Goal: Task Accomplishment & Management: Use online tool/utility

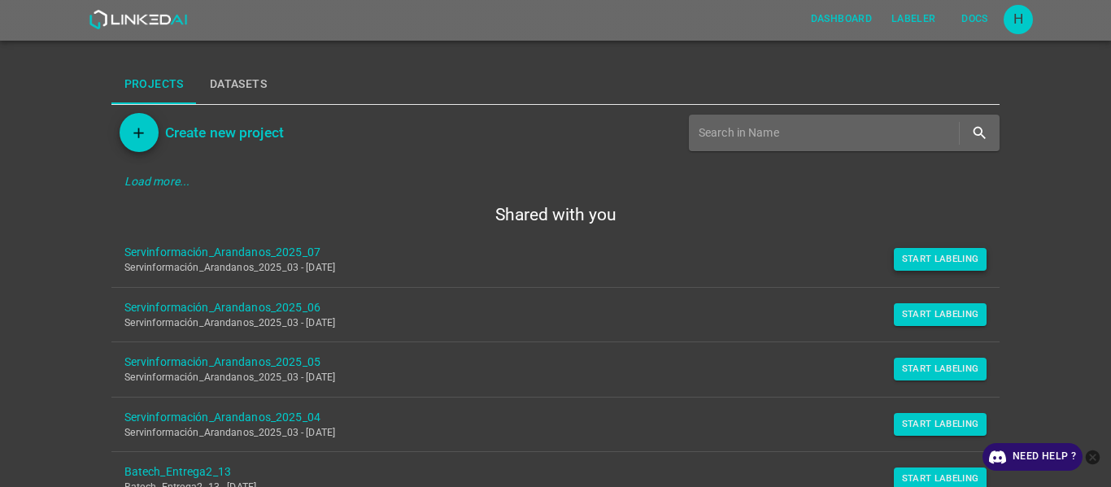
click at [923, 261] on button "Start Labeling" at bounding box center [941, 259] width 94 height 23
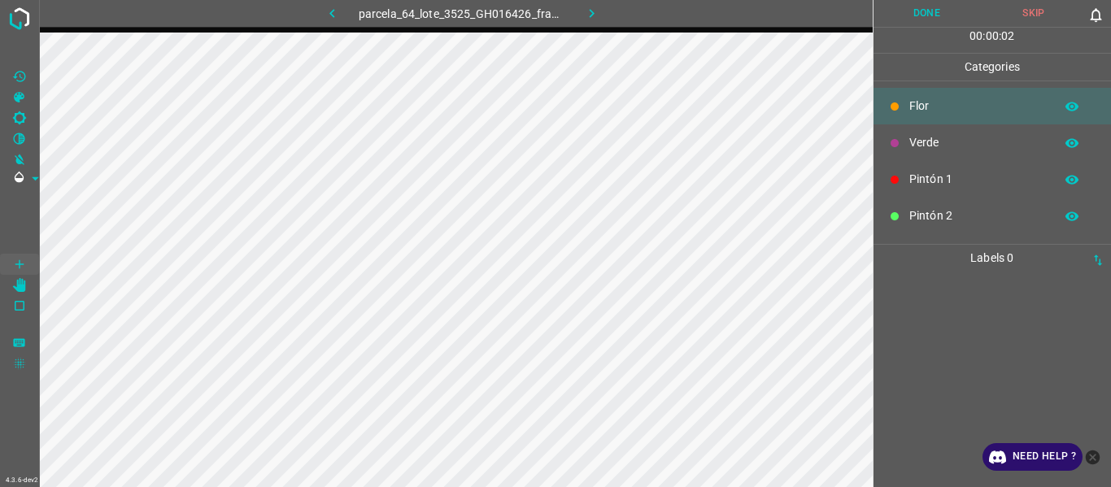
click at [324, 8] on icon "button" at bounding box center [332, 13] width 17 height 17
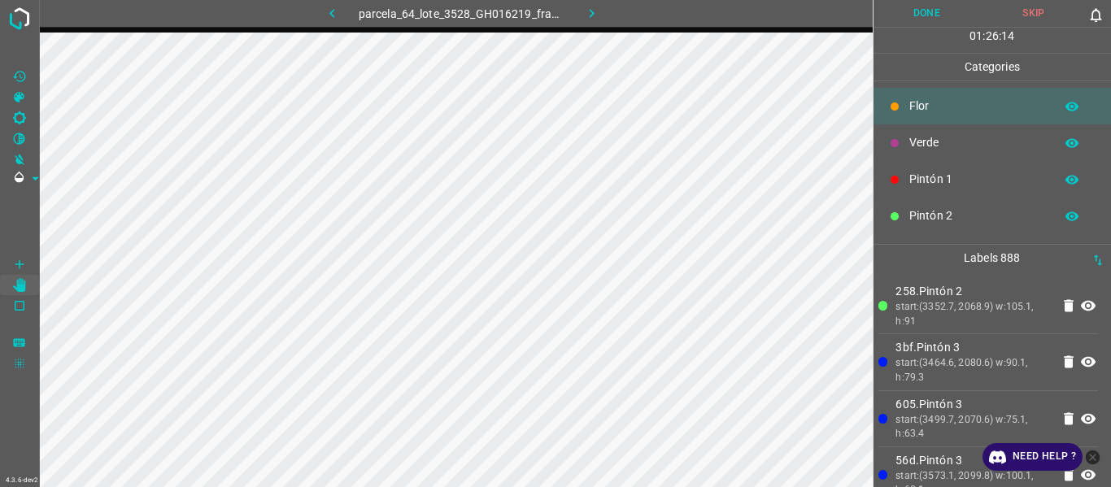
click at [959, 346] on p "3bf.Pintón 3" at bounding box center [972, 347] width 155 height 17
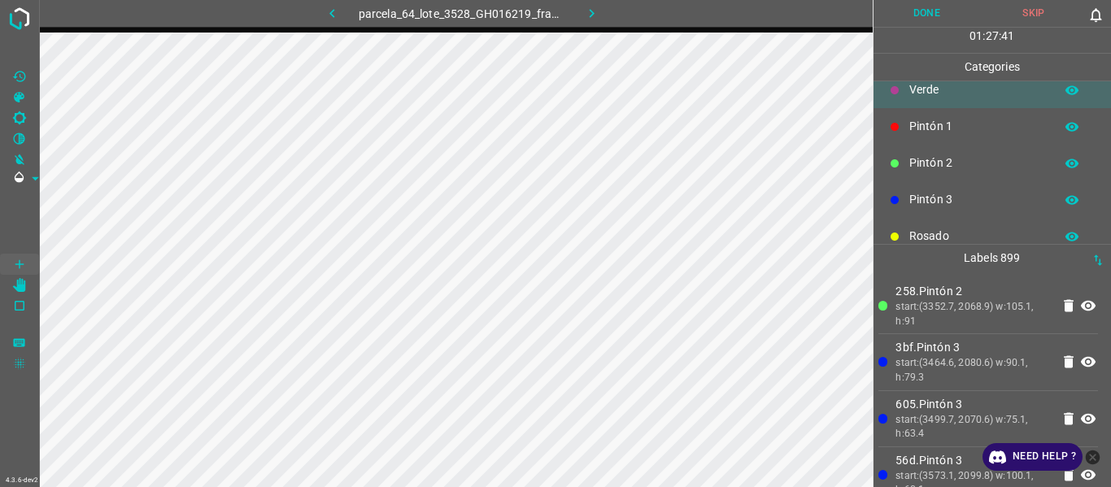
scroll to position [81, 0]
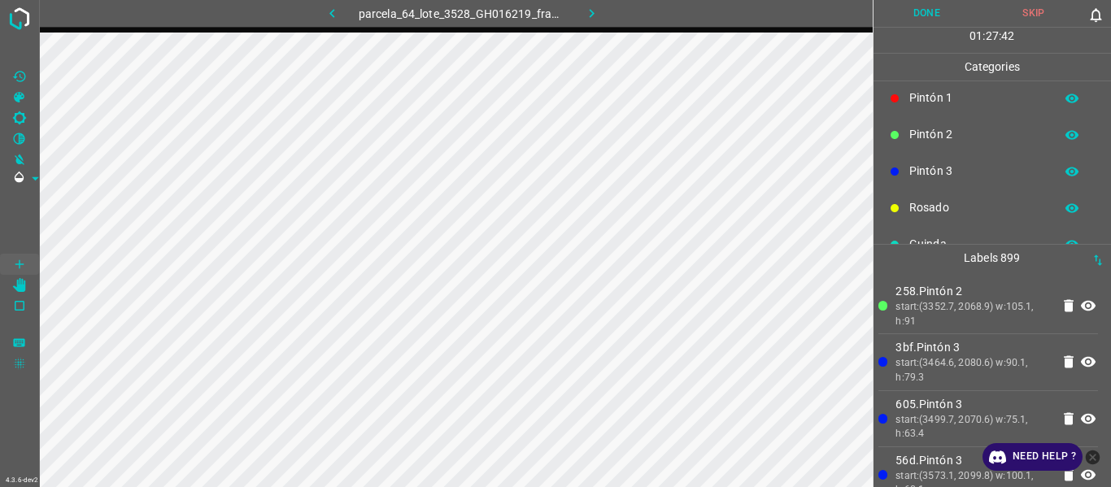
click at [935, 211] on p "Rosado" at bounding box center [977, 207] width 137 height 17
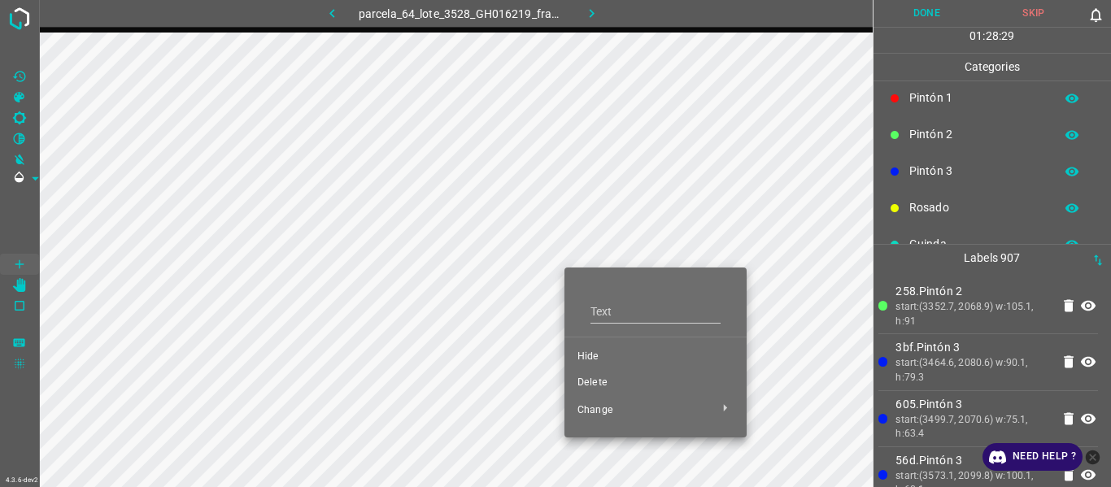
click at [981, 333] on div at bounding box center [555, 243] width 1111 height 487
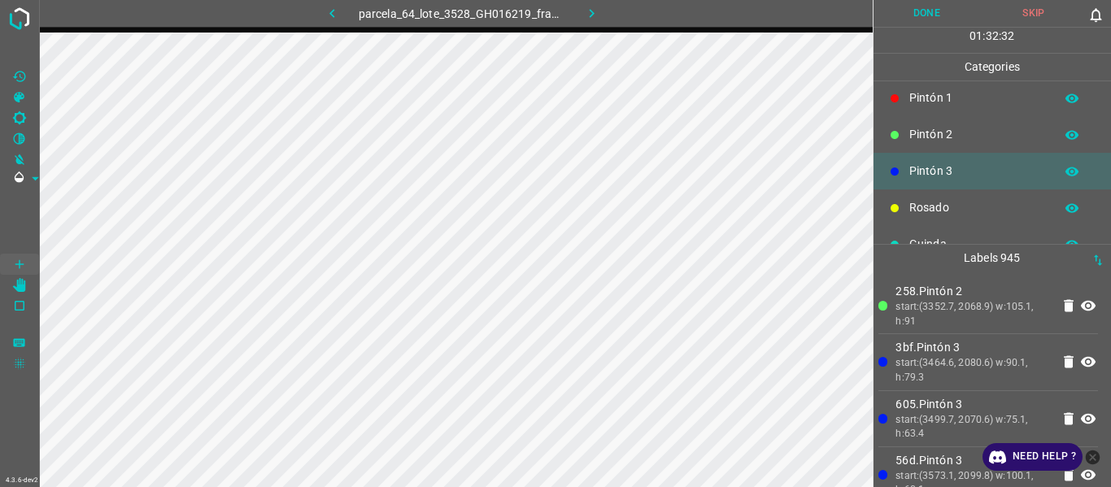
click at [620, 327] on body "4.3.6-dev2 parcela_64_lote_3528_GH016219_frame_00133_128661.jpg Done Skip 0 01 …" at bounding box center [555, 243] width 1111 height 487
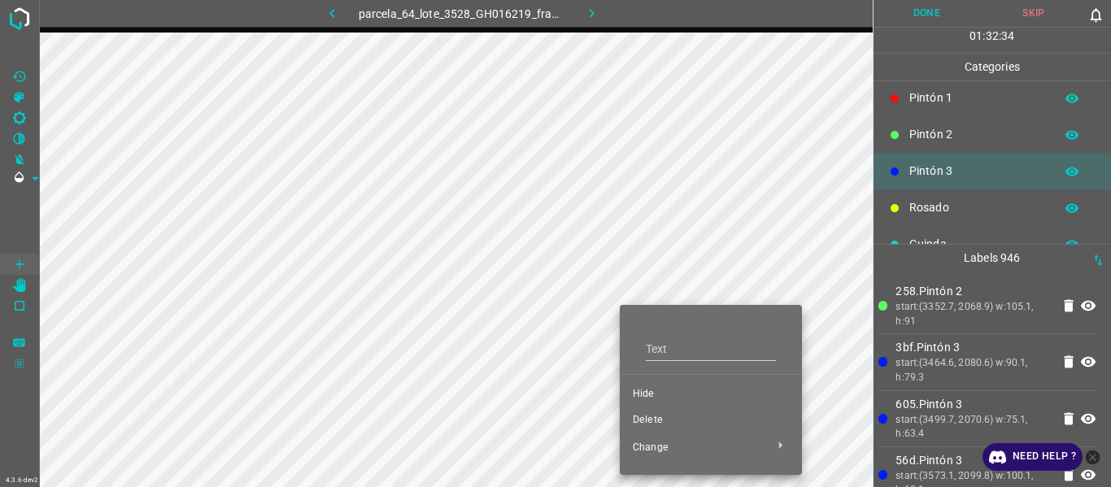
click at [475, 328] on div at bounding box center [555, 243] width 1111 height 487
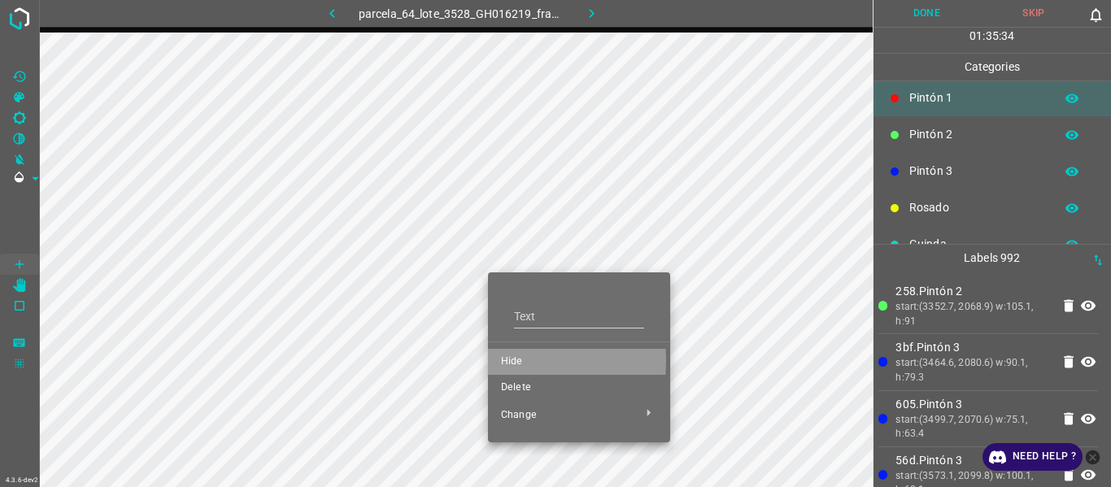
click at [506, 361] on span "Hide" at bounding box center [579, 362] width 156 height 15
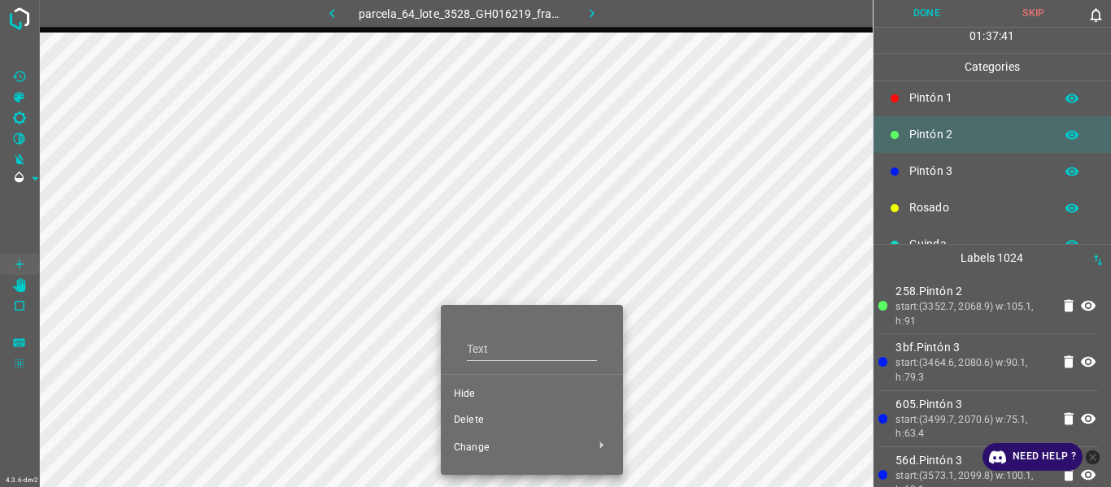
click at [922, 377] on div at bounding box center [555, 243] width 1111 height 487
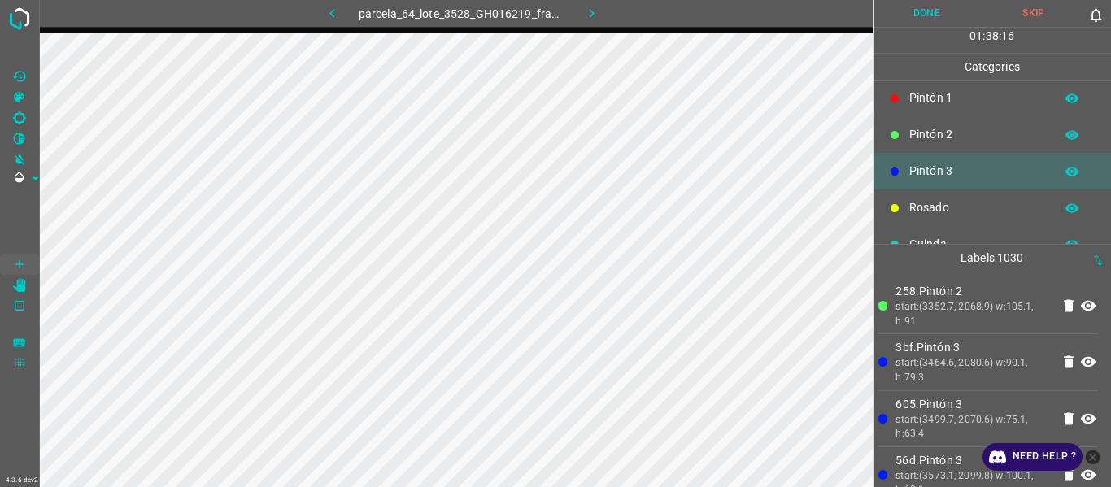
scroll to position [143, 0]
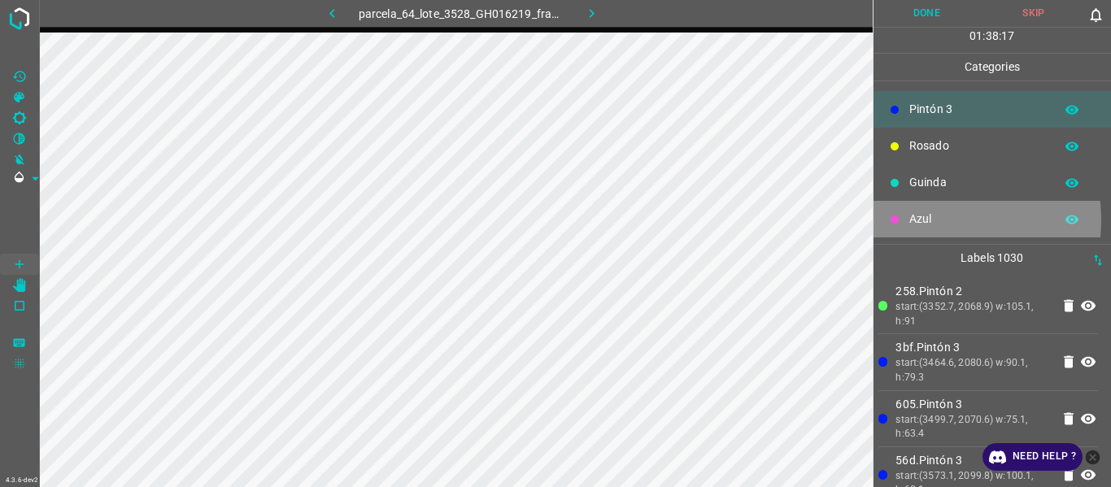
click at [932, 223] on p "Azul" at bounding box center [977, 219] width 137 height 17
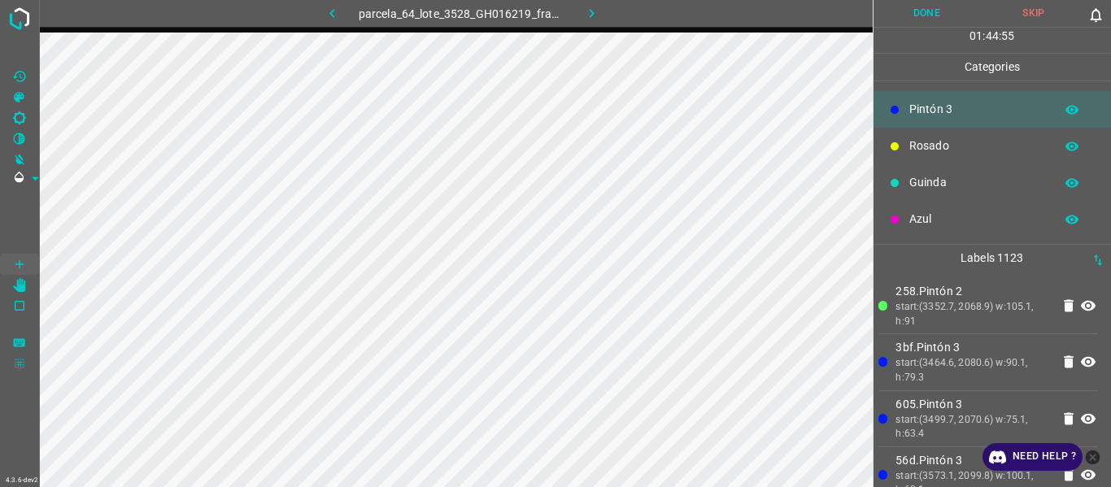
click at [963, 185] on p "Guinda" at bounding box center [977, 182] width 137 height 17
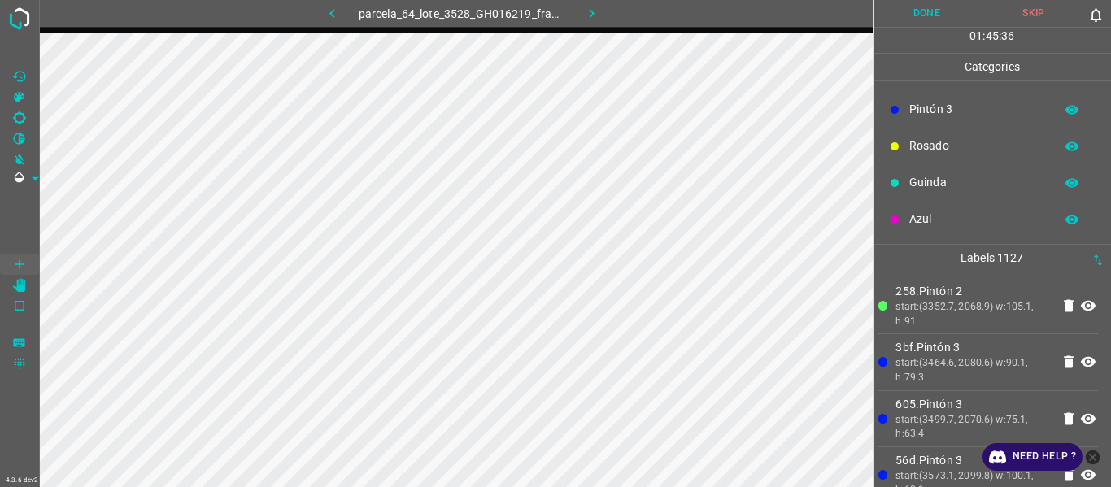
click at [925, 10] on button "Done" at bounding box center [926, 13] width 107 height 27
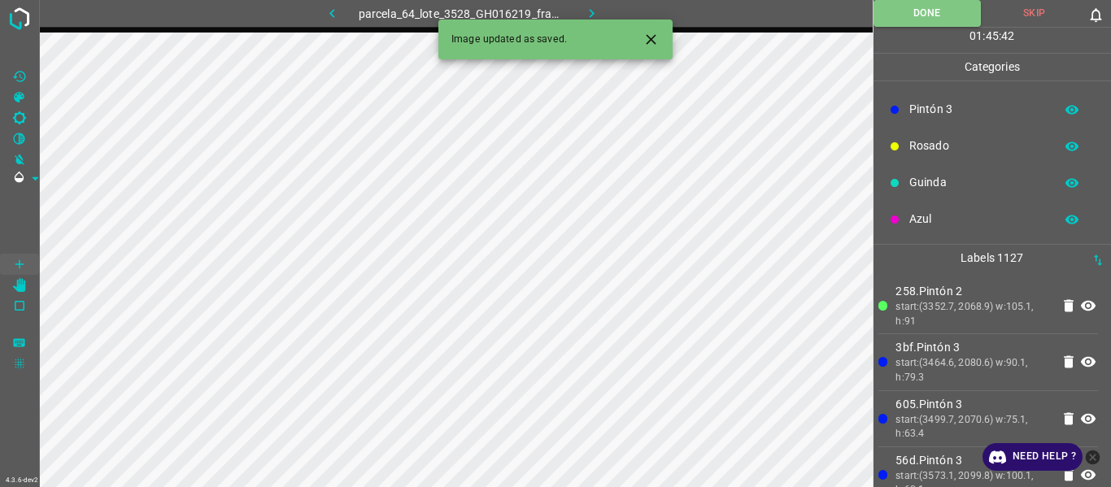
click at [595, 15] on icon "button" at bounding box center [591, 13] width 17 height 17
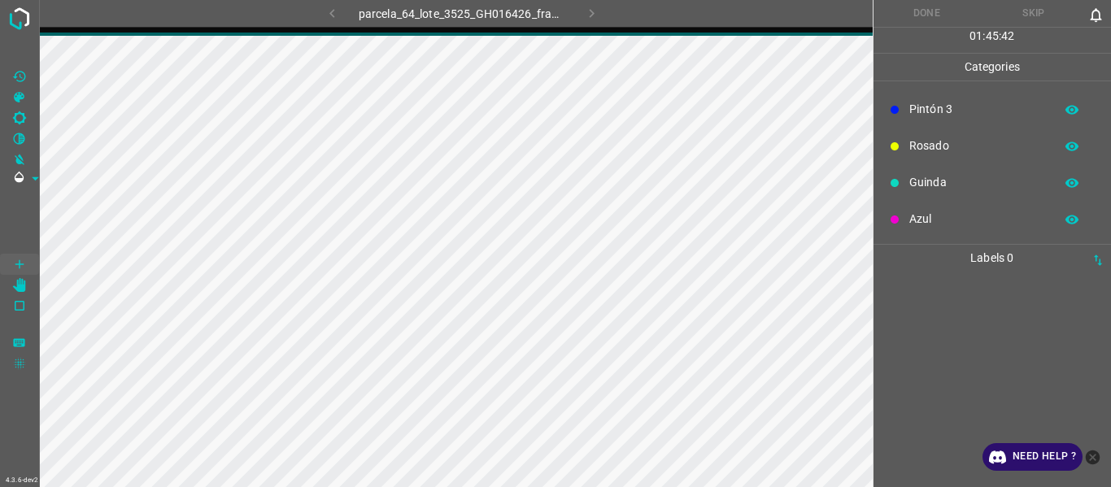
drag, startPoint x: 597, startPoint y: 15, endPoint x: 1000, endPoint y: 312, distance: 501.2
click at [1002, 314] on div at bounding box center [992, 379] width 228 height 215
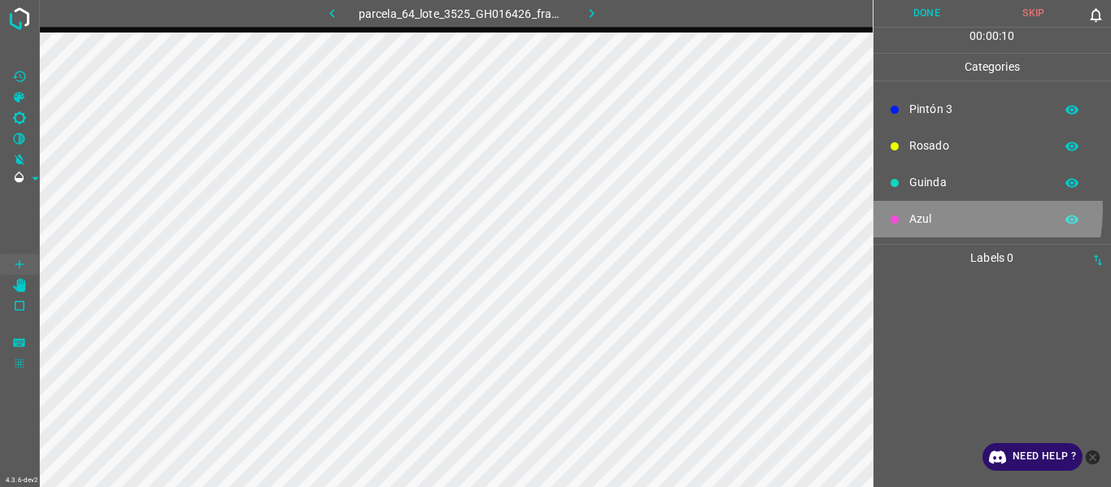
drag, startPoint x: 940, startPoint y: 210, endPoint x: 877, endPoint y: 255, distance: 78.1
click at [938, 210] on div "Azul" at bounding box center [992, 219] width 238 height 37
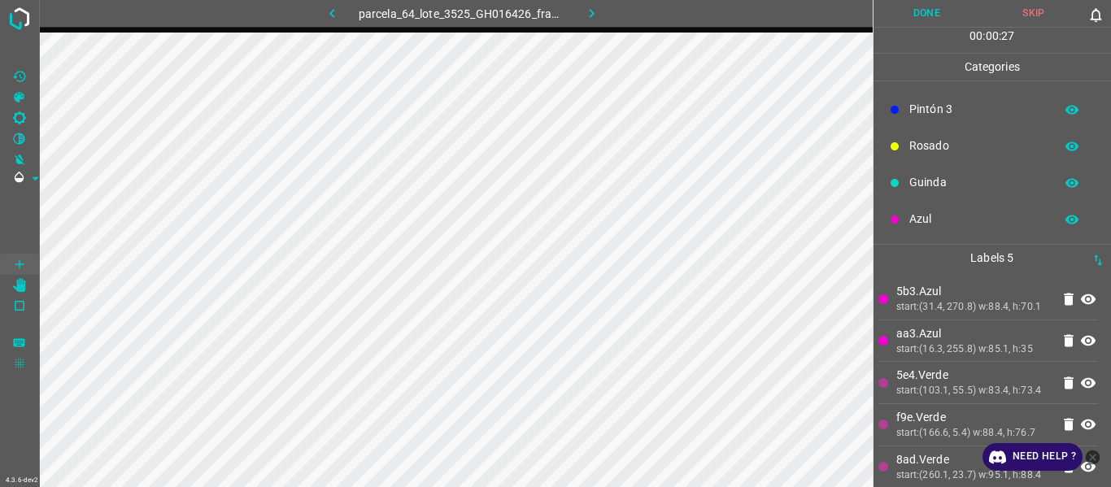
click at [950, 229] on div "Azul" at bounding box center [992, 219] width 238 height 37
drag, startPoint x: 943, startPoint y: 141, endPoint x: 881, endPoint y: 153, distance: 62.8
click at [940, 140] on p "Rosado" at bounding box center [977, 145] width 137 height 17
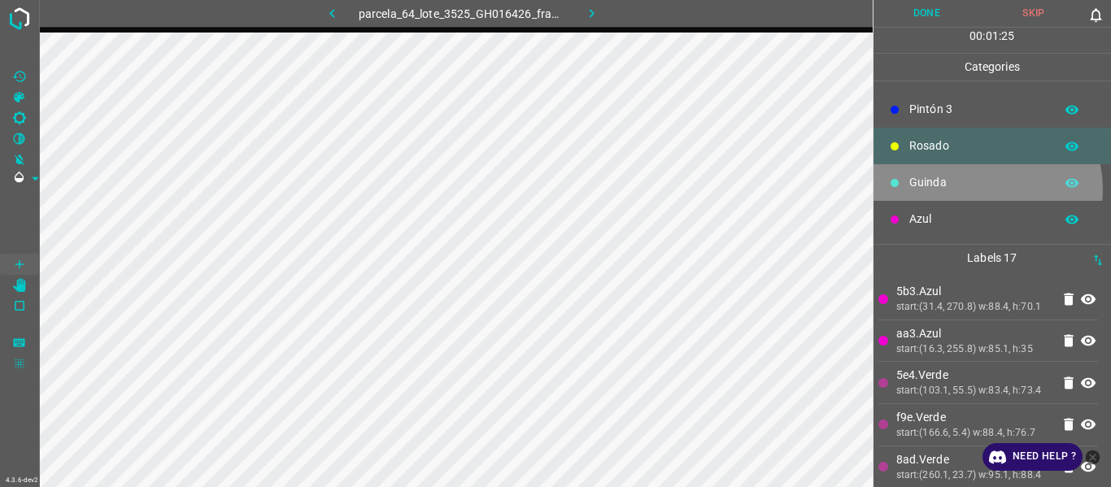
drag, startPoint x: 984, startPoint y: 189, endPoint x: 919, endPoint y: 194, distance: 65.2
click at [981, 187] on p "Guinda" at bounding box center [977, 182] width 137 height 17
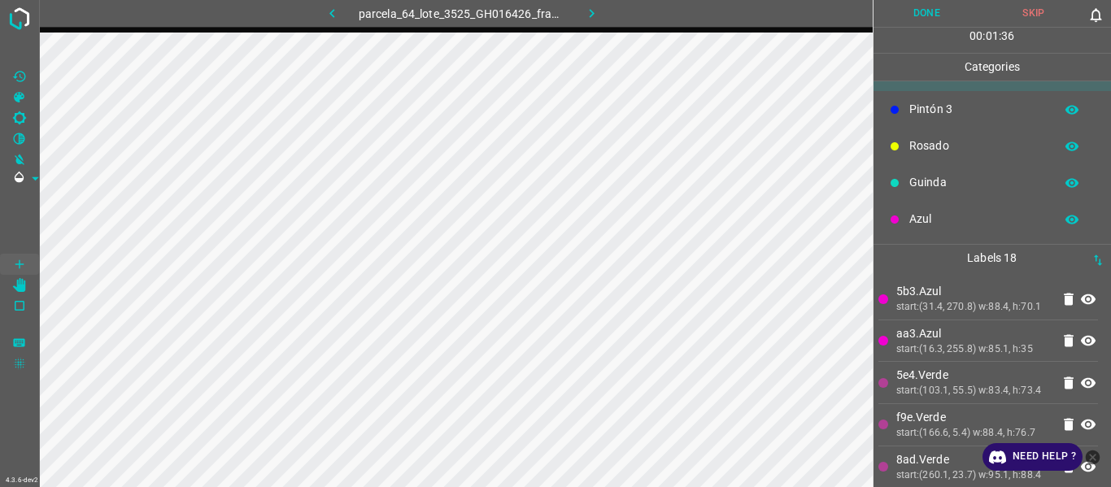
drag, startPoint x: 955, startPoint y: 138, endPoint x: 943, endPoint y: 143, distance: 12.4
click at [943, 143] on p "Rosado" at bounding box center [977, 145] width 137 height 17
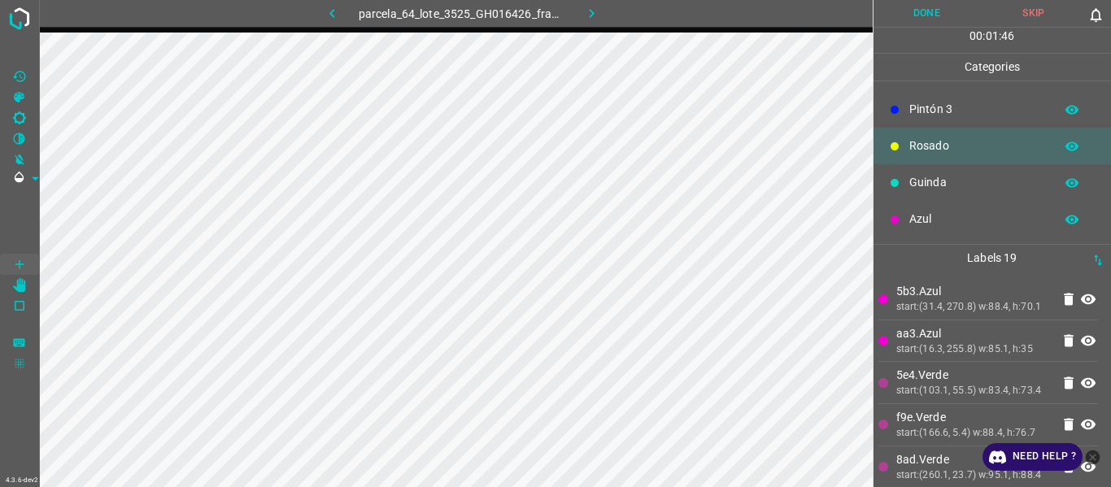
click at [951, 215] on p "Azul" at bounding box center [977, 219] width 137 height 17
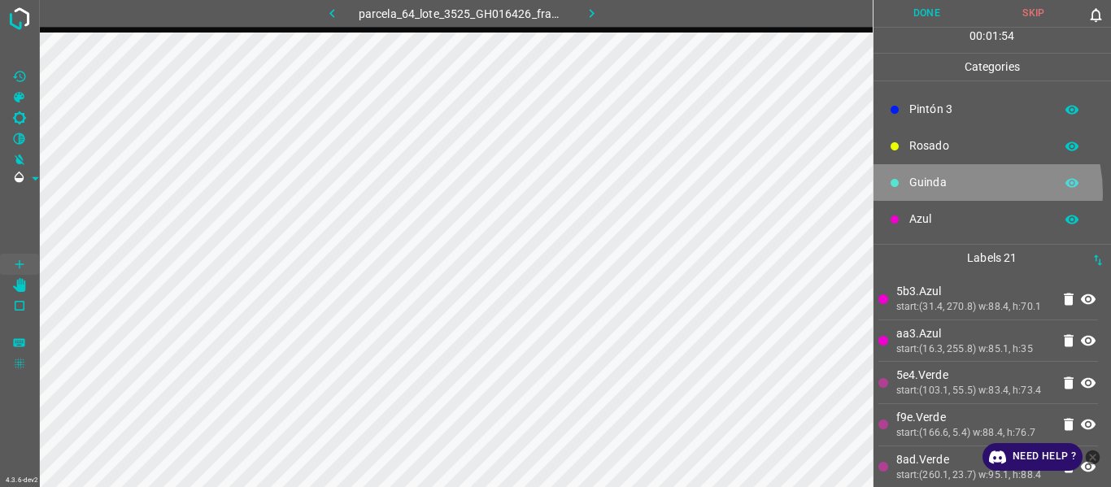
click at [961, 192] on div "Guinda" at bounding box center [992, 182] width 238 height 37
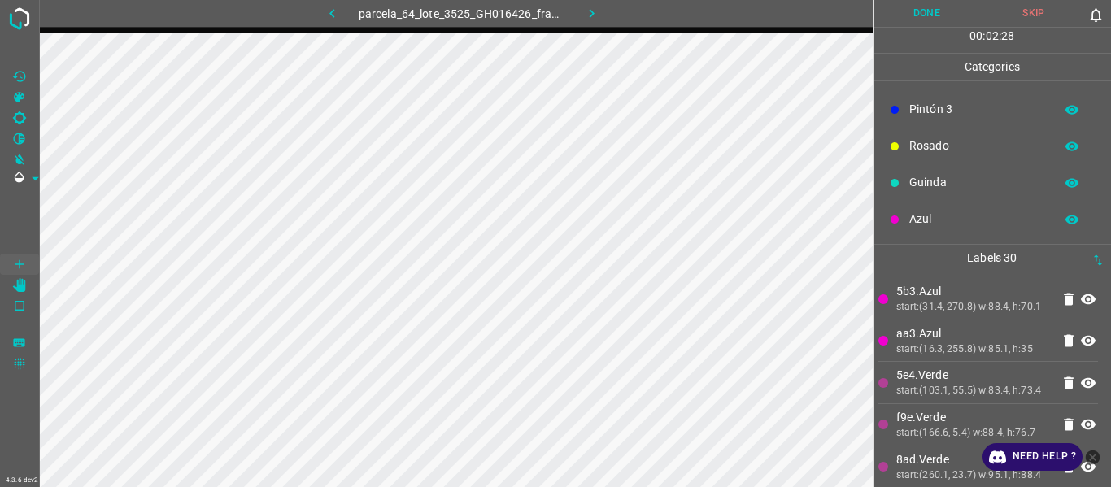
click at [945, 221] on p "Azul" at bounding box center [977, 219] width 137 height 17
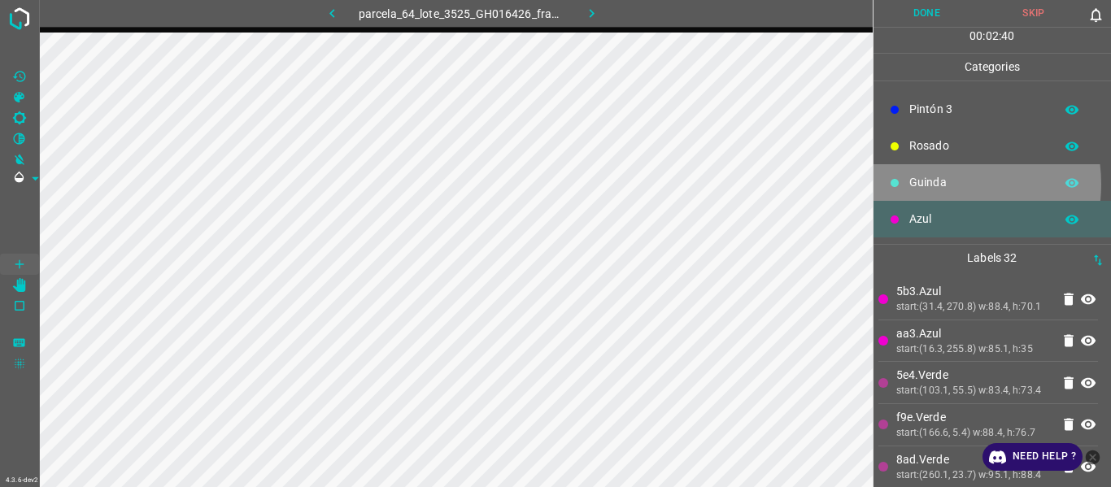
click at [937, 184] on p "Guinda" at bounding box center [977, 182] width 137 height 17
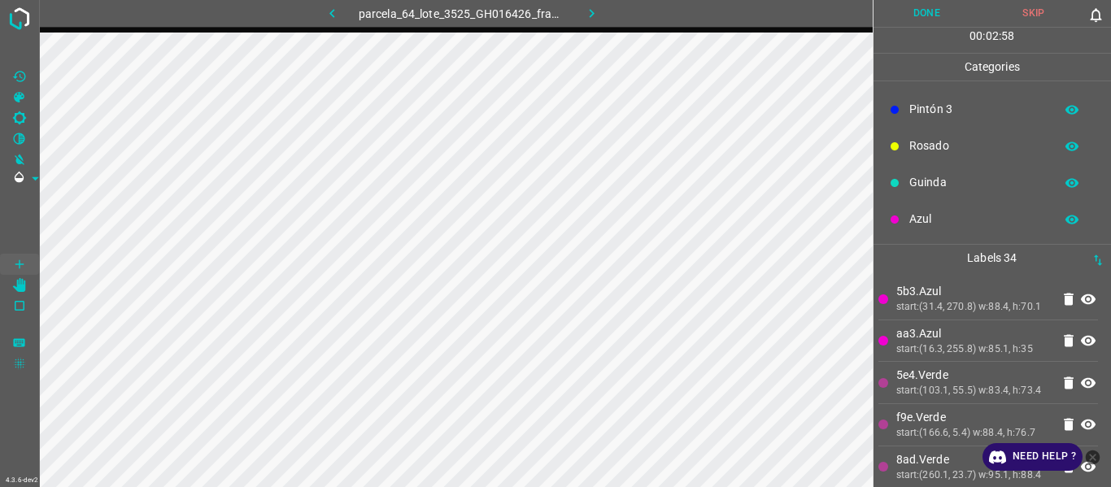
click at [985, 229] on div "Azul" at bounding box center [992, 219] width 238 height 37
drag, startPoint x: 961, startPoint y: 143, endPoint x: 875, endPoint y: 150, distance: 86.4
click at [958, 141] on p "Rosado" at bounding box center [977, 145] width 137 height 17
drag, startPoint x: 950, startPoint y: 220, endPoint x: 922, endPoint y: 224, distance: 28.1
click at [948, 223] on p "Azul" at bounding box center [977, 219] width 137 height 17
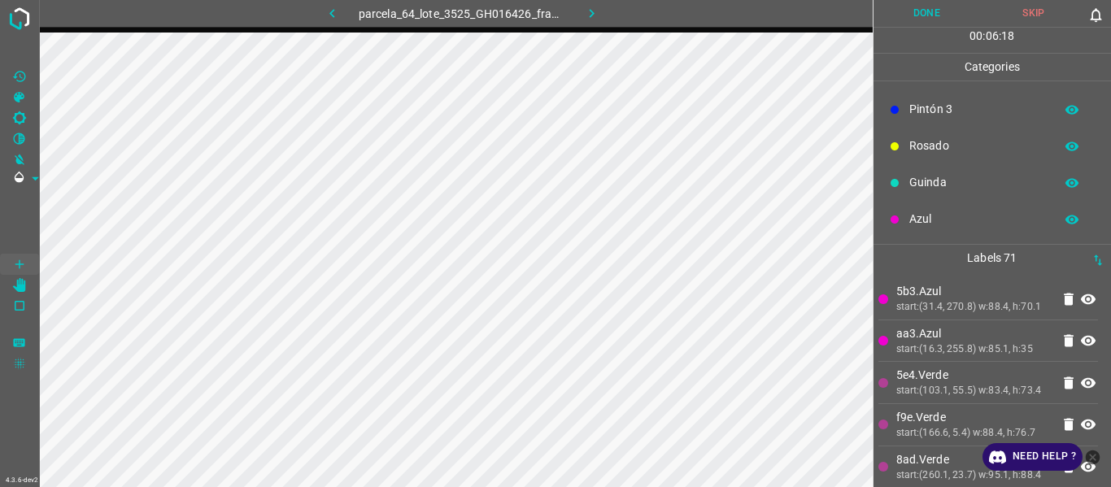
click at [943, 220] on p "Azul" at bounding box center [977, 219] width 137 height 17
drag, startPoint x: 963, startPoint y: 224, endPoint x: 877, endPoint y: 237, distance: 87.2
click at [959, 226] on p "Azul" at bounding box center [977, 219] width 137 height 17
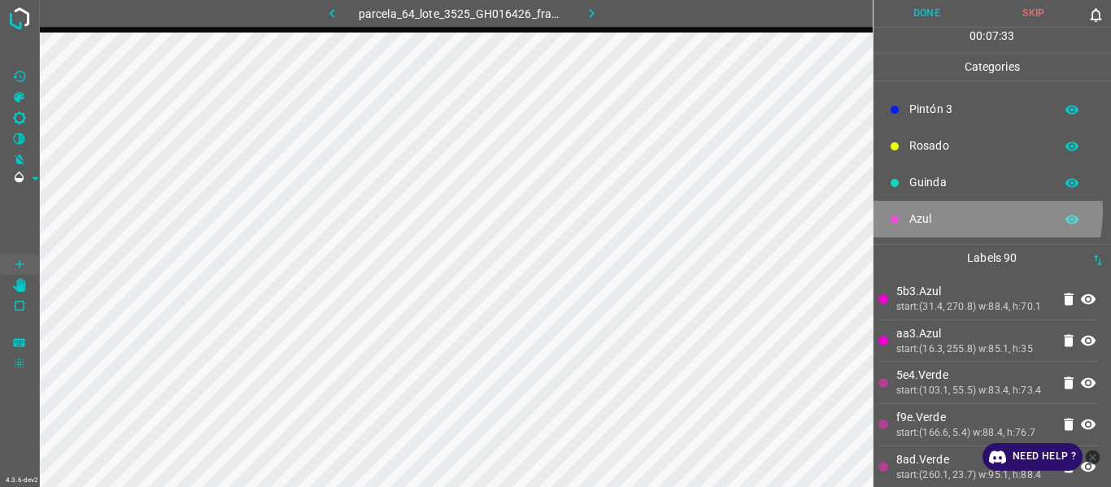
click at [961, 211] on p "Azul" at bounding box center [977, 219] width 137 height 17
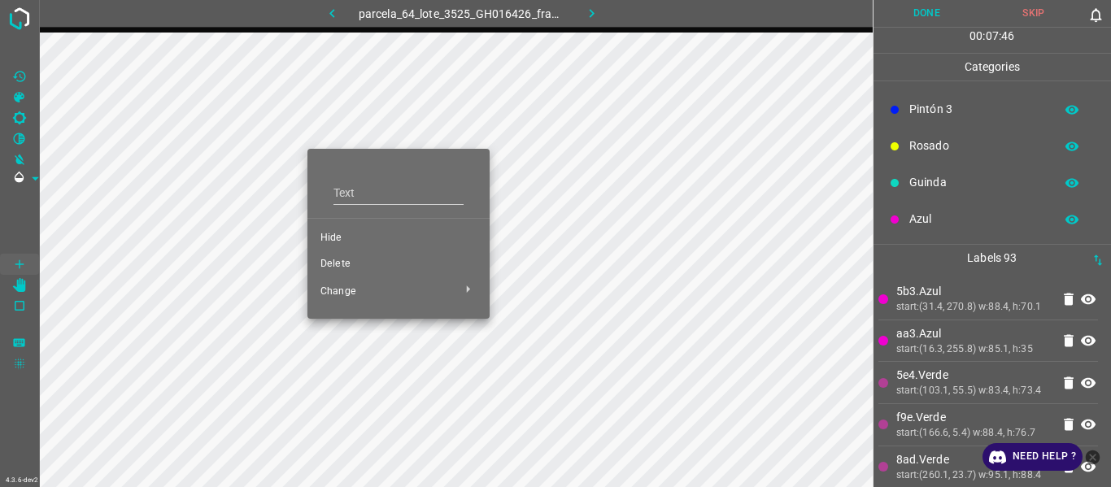
click at [333, 234] on span "Hide" at bounding box center [398, 238] width 156 height 15
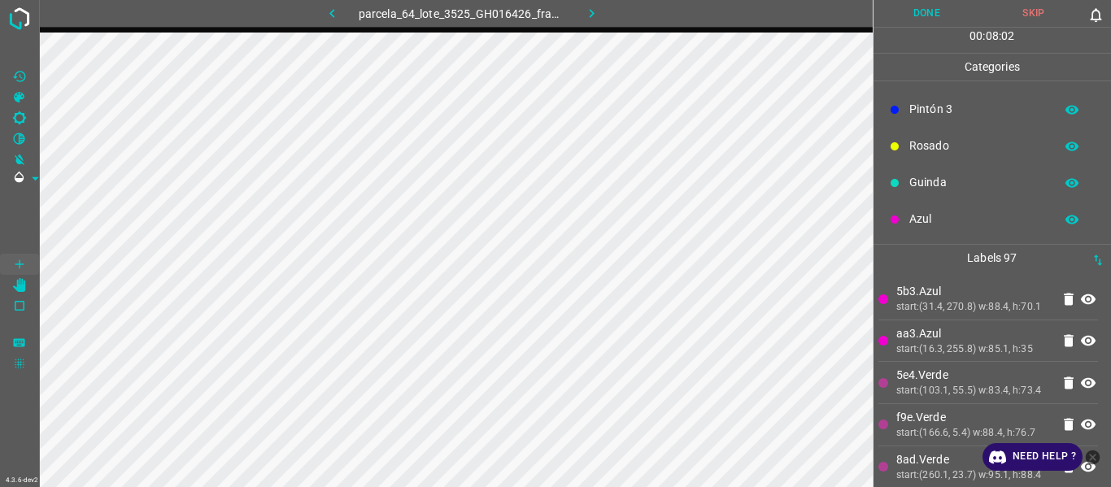
click at [971, 210] on div "Azul" at bounding box center [992, 219] width 238 height 37
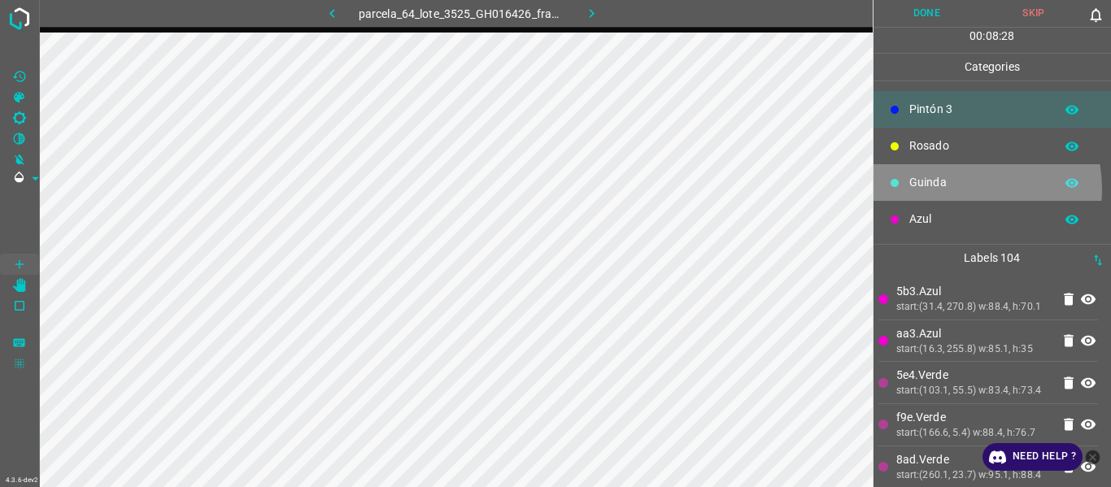
click at [948, 185] on p "Guinda" at bounding box center [977, 182] width 137 height 17
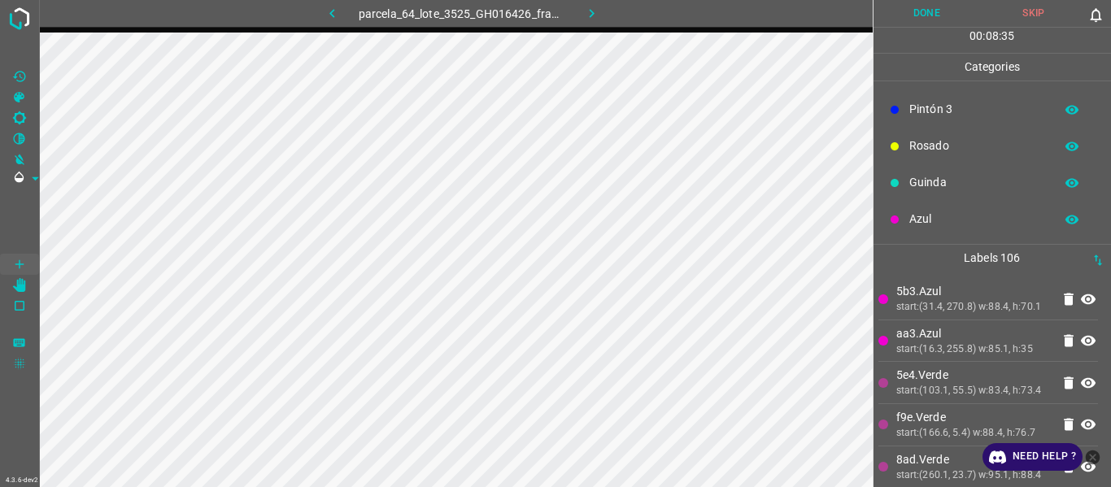
click at [919, 216] on p "Azul" at bounding box center [977, 219] width 137 height 17
click at [940, 185] on p "Guinda" at bounding box center [977, 182] width 137 height 17
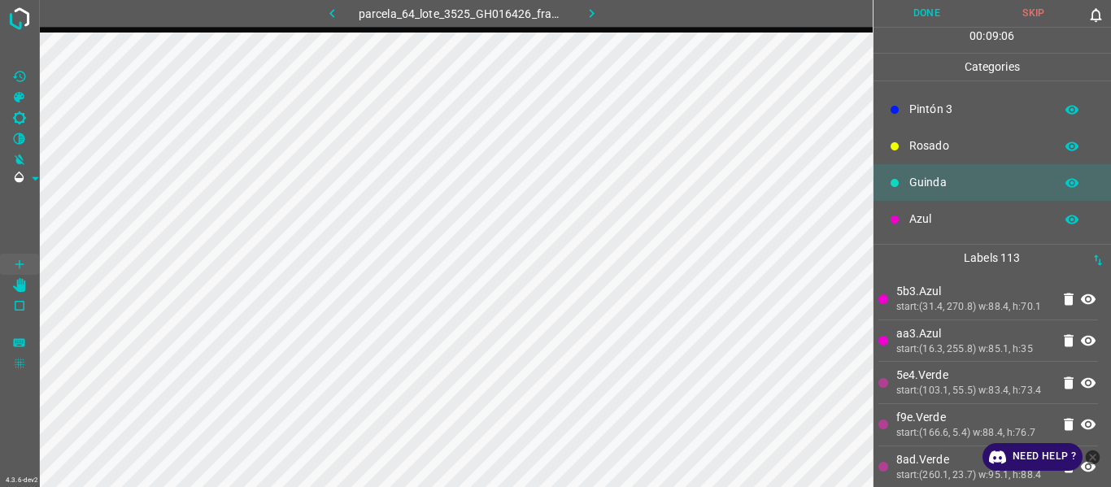
click at [977, 236] on div "Azul" at bounding box center [992, 219] width 238 height 37
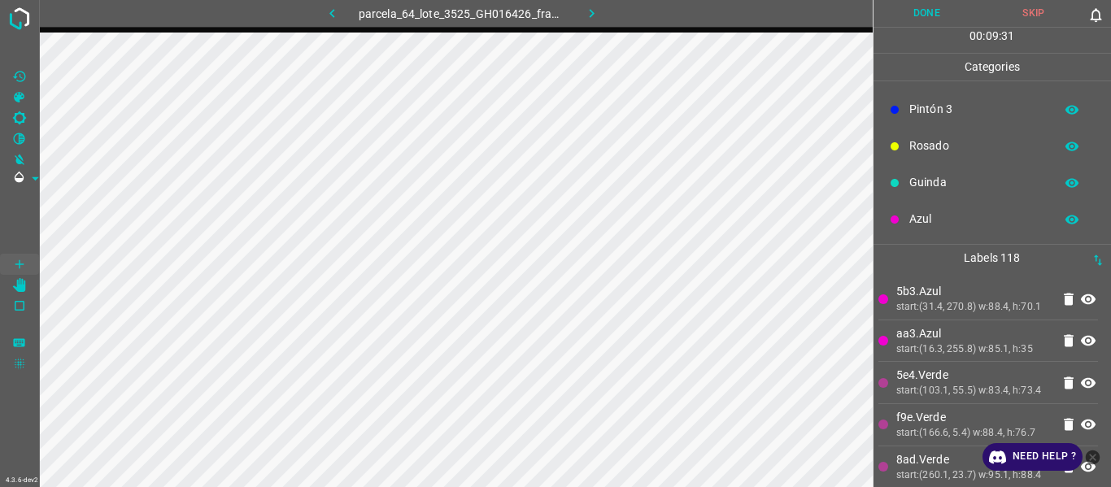
click at [951, 218] on p "Azul" at bounding box center [977, 219] width 137 height 17
click at [971, 231] on div "Azul" at bounding box center [992, 219] width 238 height 37
drag, startPoint x: 1010, startPoint y: 138, endPoint x: 1000, endPoint y: 140, distance: 9.9
click at [1000, 140] on p "Rosado" at bounding box center [977, 145] width 137 height 17
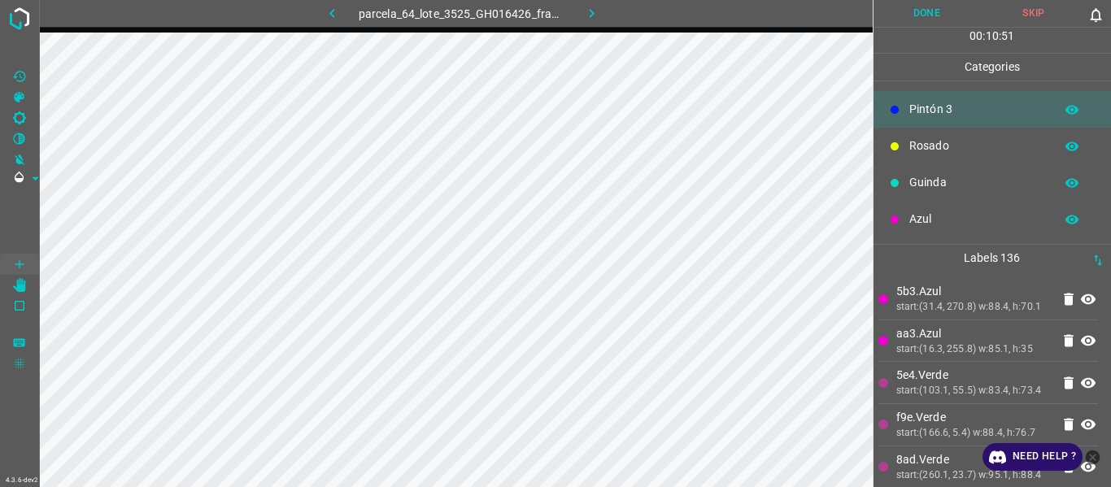
drag, startPoint x: 963, startPoint y: 215, endPoint x: 945, endPoint y: 216, distance: 18.0
click at [945, 216] on p "Azul" at bounding box center [977, 219] width 137 height 17
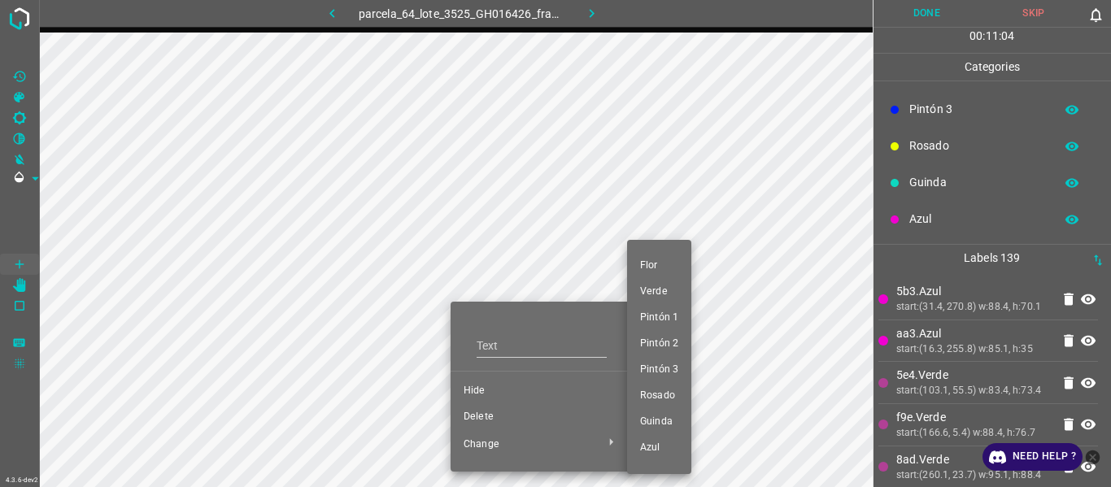
drag, startPoint x: 660, startPoint y: 444, endPoint x: 607, endPoint y: 428, distance: 56.1
click at [662, 446] on span "Azul" at bounding box center [659, 448] width 38 height 15
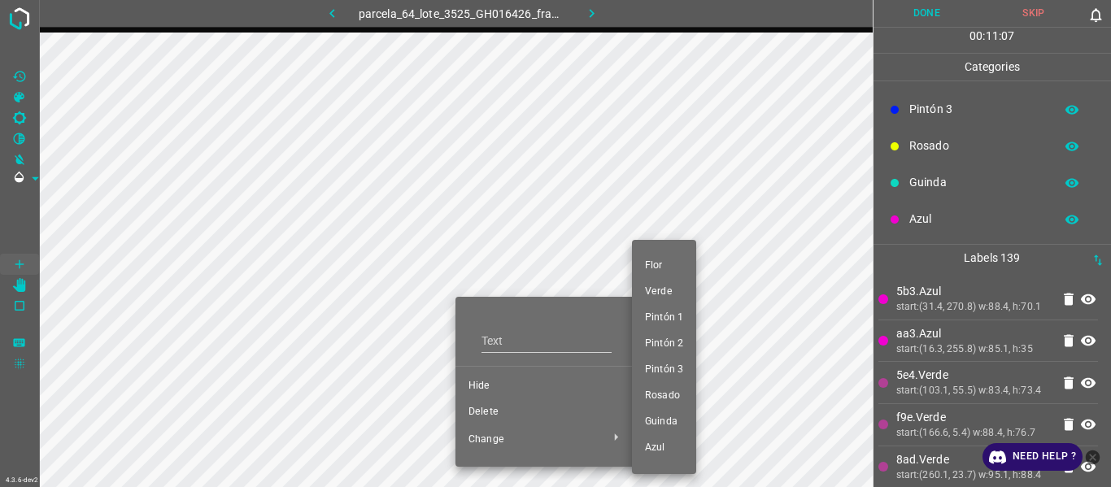
click at [650, 452] on span "Azul" at bounding box center [664, 448] width 38 height 15
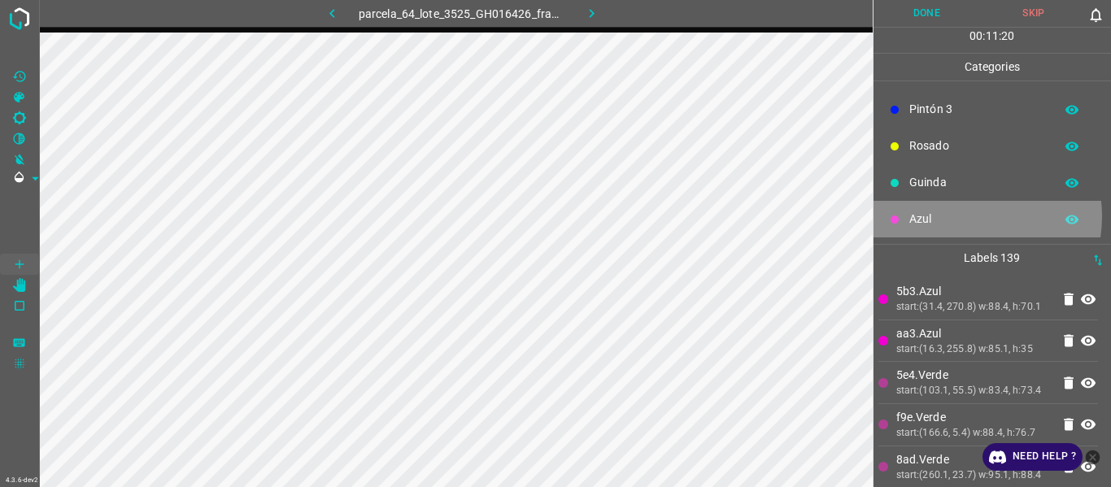
click at [963, 215] on p "Azul" at bounding box center [977, 219] width 137 height 17
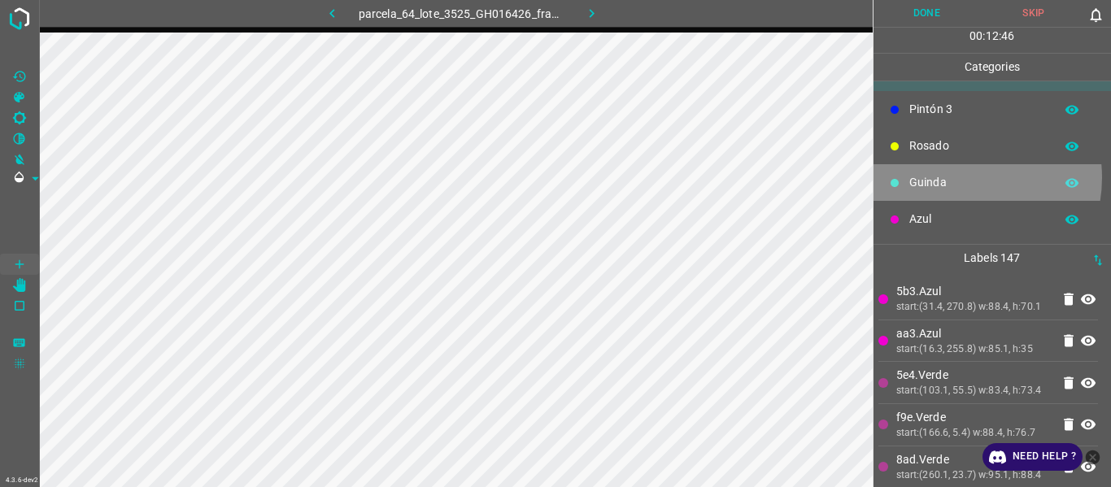
click at [959, 181] on p "Guinda" at bounding box center [977, 182] width 137 height 17
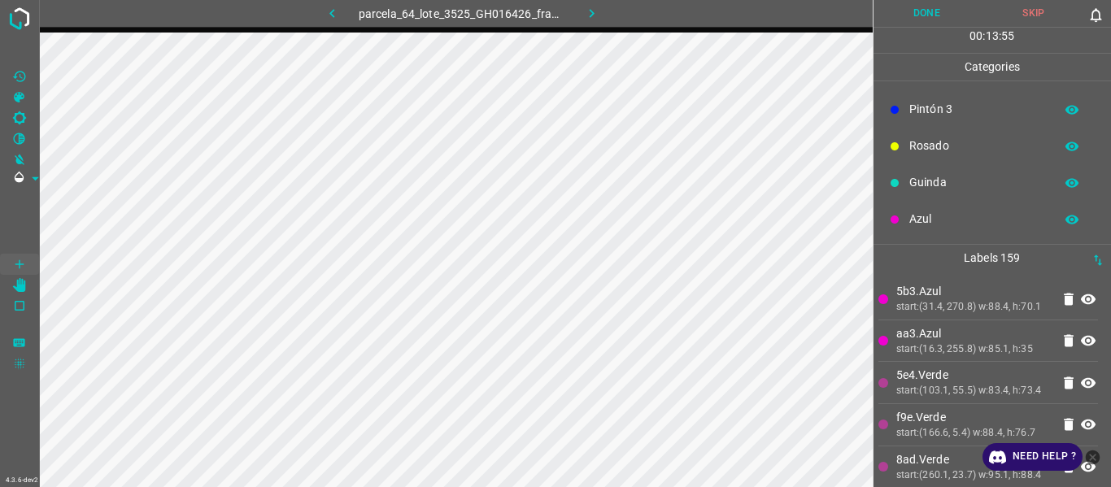
click at [920, 226] on p "Azul" at bounding box center [977, 219] width 137 height 17
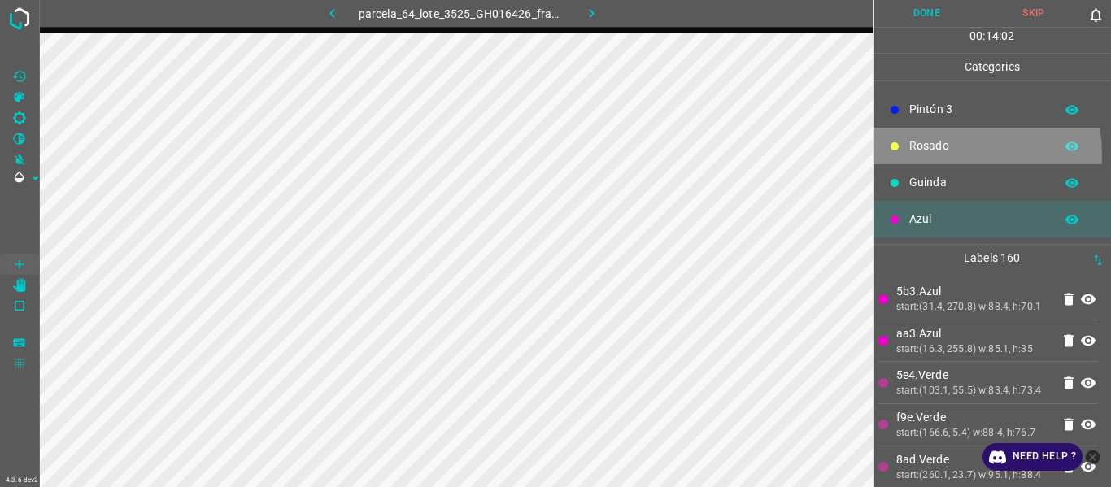
drag, startPoint x: 952, startPoint y: 153, endPoint x: 908, endPoint y: 215, distance: 75.8
click at [954, 154] on p "Rosado" at bounding box center [977, 145] width 137 height 17
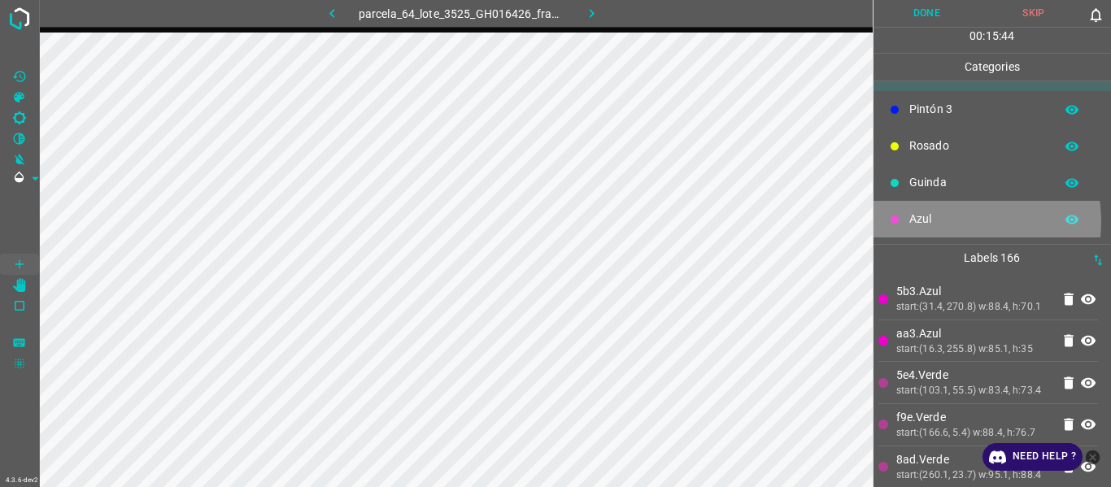
click at [946, 224] on p "Azul" at bounding box center [977, 219] width 137 height 17
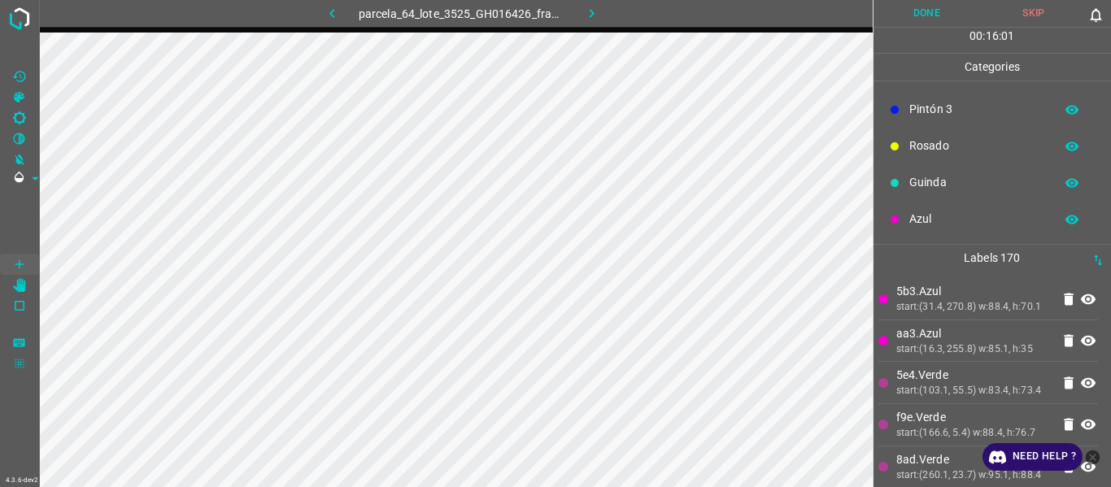
click at [941, 224] on p "Azul" at bounding box center [977, 219] width 137 height 17
drag, startPoint x: 938, startPoint y: 172, endPoint x: 933, endPoint y: 182, distance: 10.9
click at [933, 182] on div "Guinda" at bounding box center [992, 182] width 238 height 37
click at [929, 315] on div "start:(31.4, 270.8) w:88.4, h:70.1" at bounding box center [973, 307] width 155 height 15
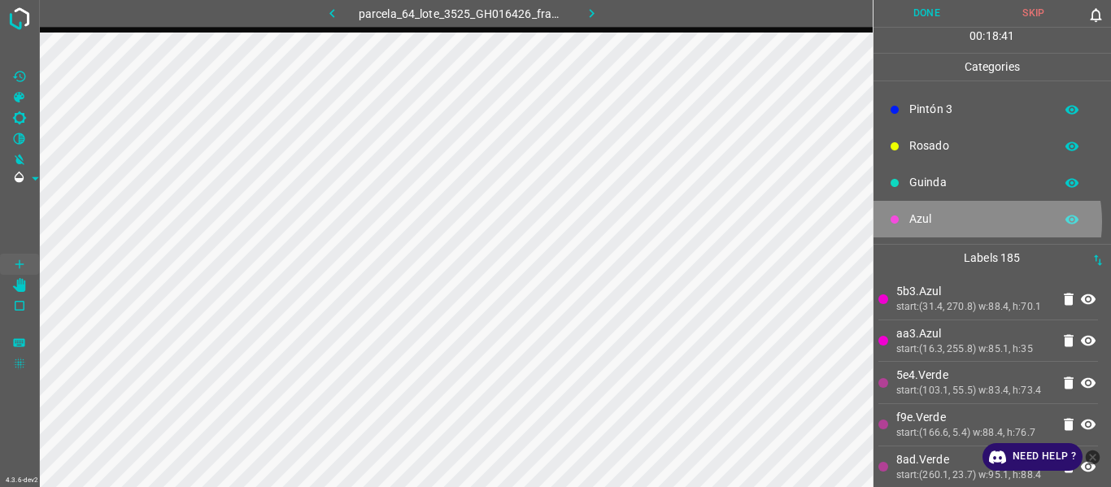
click at [967, 226] on p "Azul" at bounding box center [977, 219] width 137 height 17
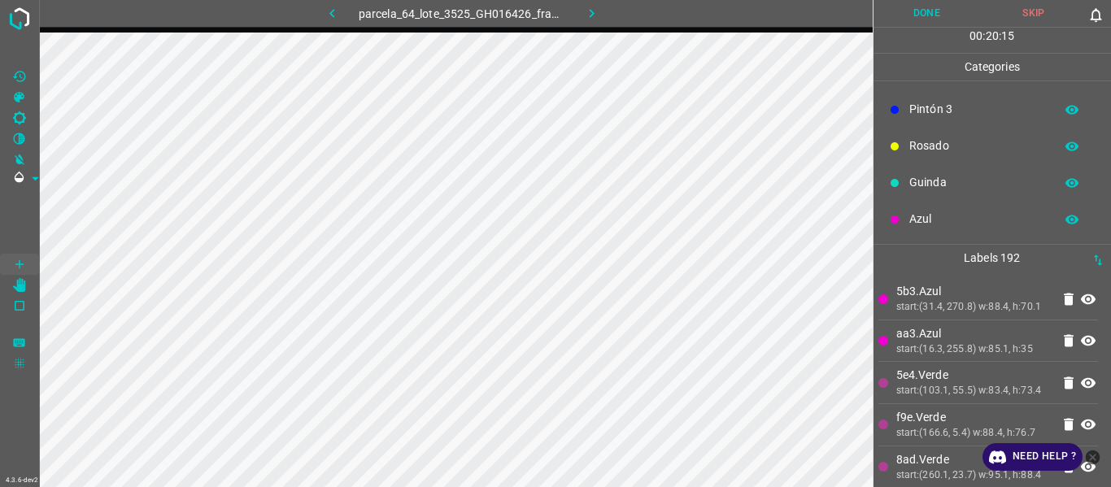
click at [946, 362] on li "aa3.Azul start:(16.3, 255.8) w:85.1, h:35" at bounding box center [988, 340] width 220 height 41
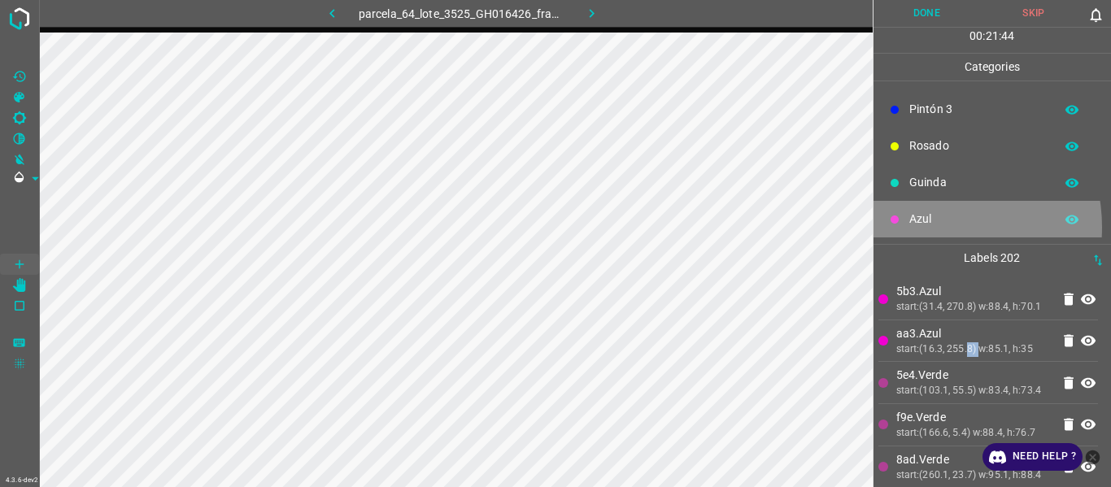
click at [925, 227] on p "Azul" at bounding box center [977, 219] width 137 height 17
click at [936, 224] on p "Azul" at bounding box center [977, 219] width 137 height 17
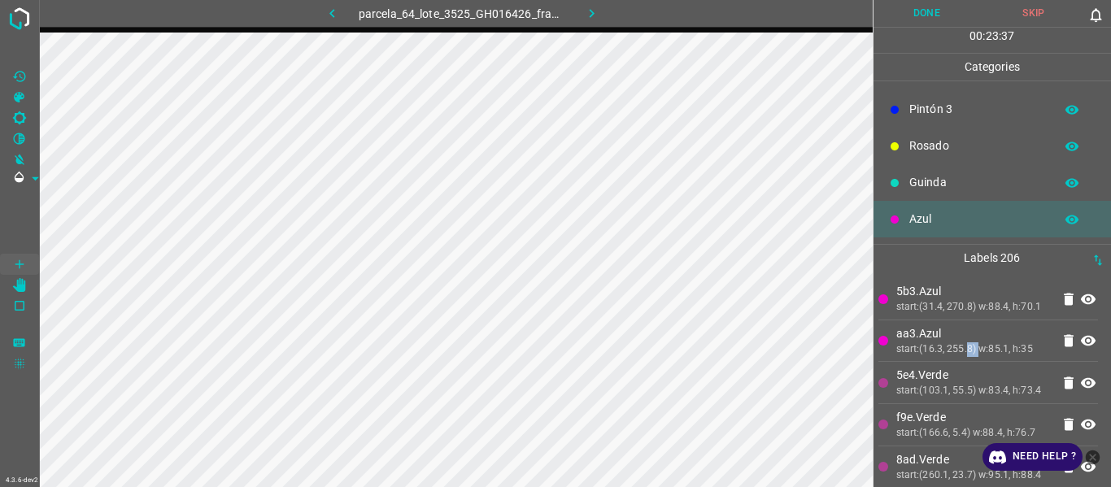
click at [959, 334] on li "aa3.Azul start:(16.3, 255.8) w:85.1, h:35" at bounding box center [988, 340] width 220 height 41
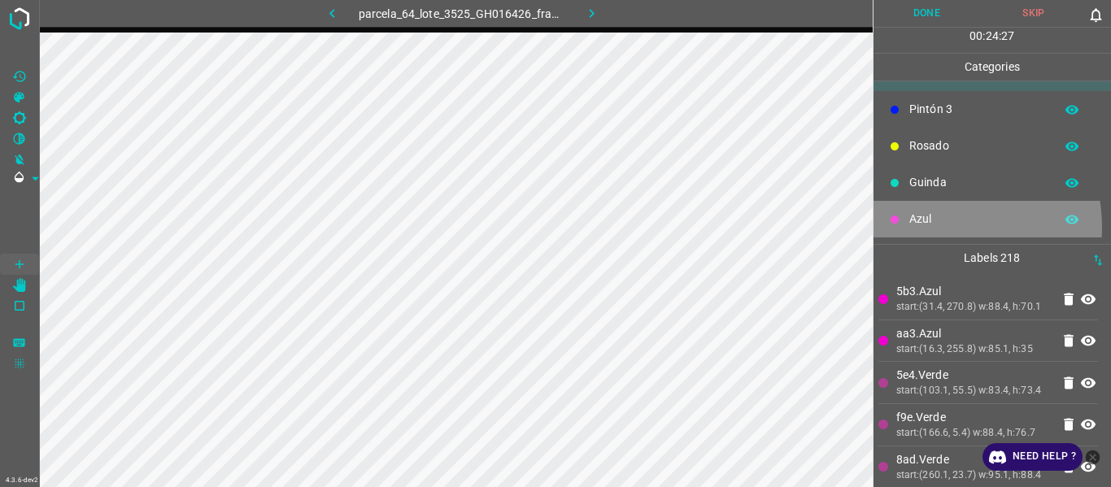
drag, startPoint x: 930, startPoint y: 227, endPoint x: 877, endPoint y: 241, distance: 55.6
click at [907, 240] on ul "[PERSON_NAME] Verde Pintón 1 Pintón 2 Pintón 3 [PERSON_NAME] Azul" at bounding box center [992, 91] width 238 height 306
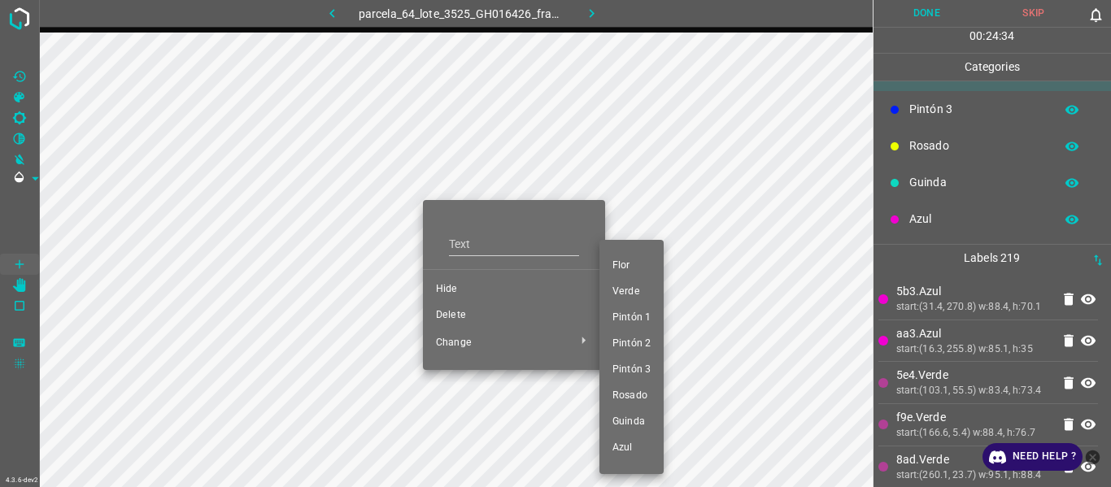
click at [624, 445] on span "Azul" at bounding box center [631, 448] width 38 height 15
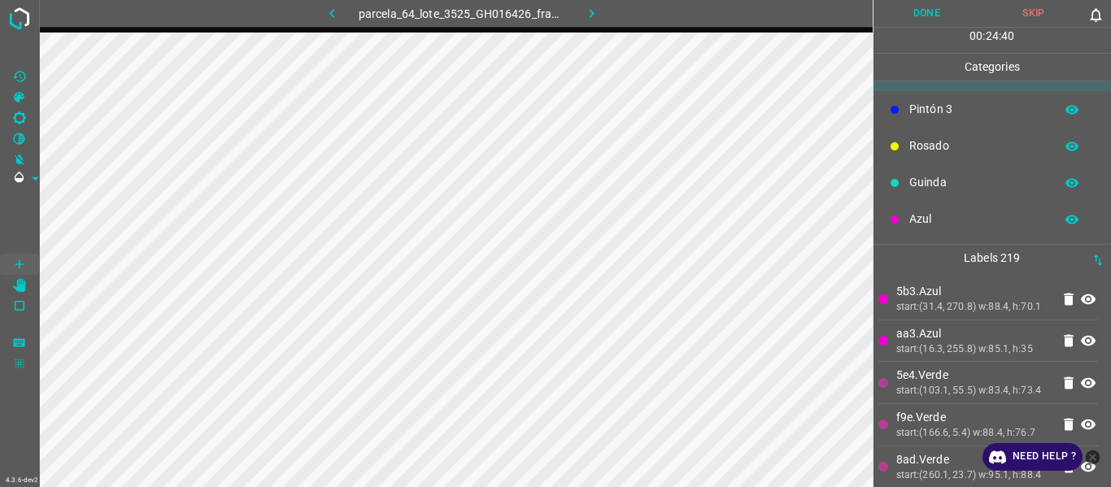
click at [1005, 398] on div "start:(103.1, 55.5) w:83.4, h:73.4" at bounding box center [973, 391] width 155 height 15
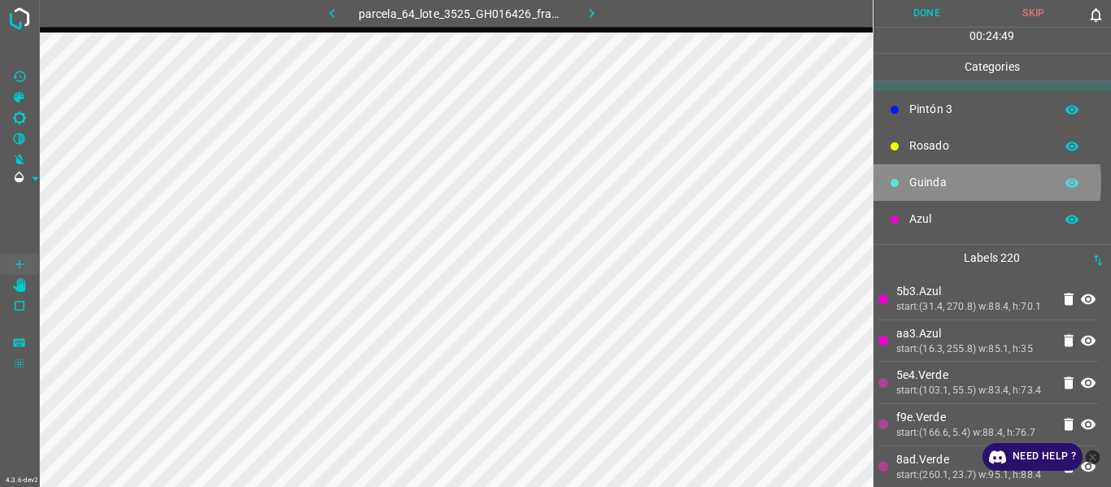
click at [943, 181] on p "Guinda" at bounding box center [977, 182] width 137 height 17
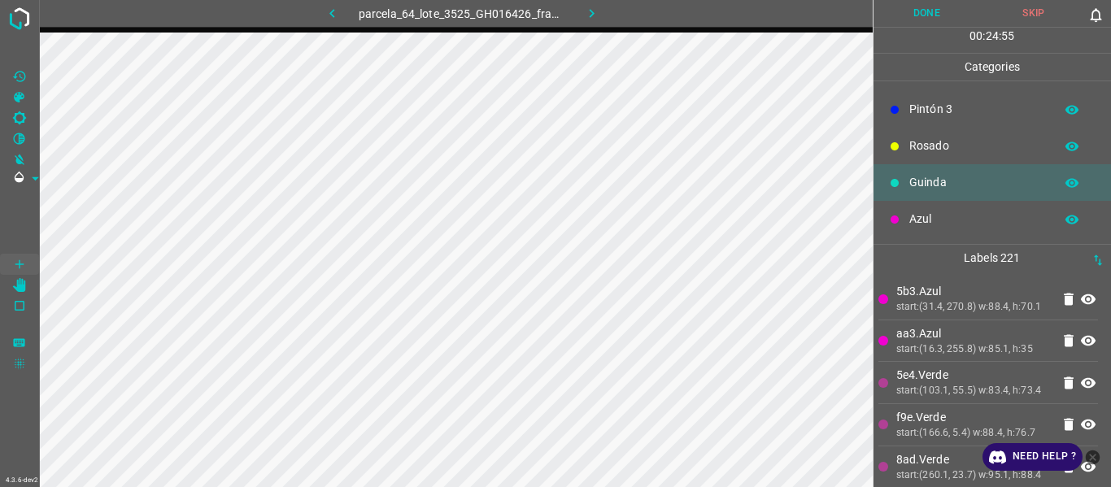
click at [938, 227] on p "Azul" at bounding box center [977, 219] width 137 height 17
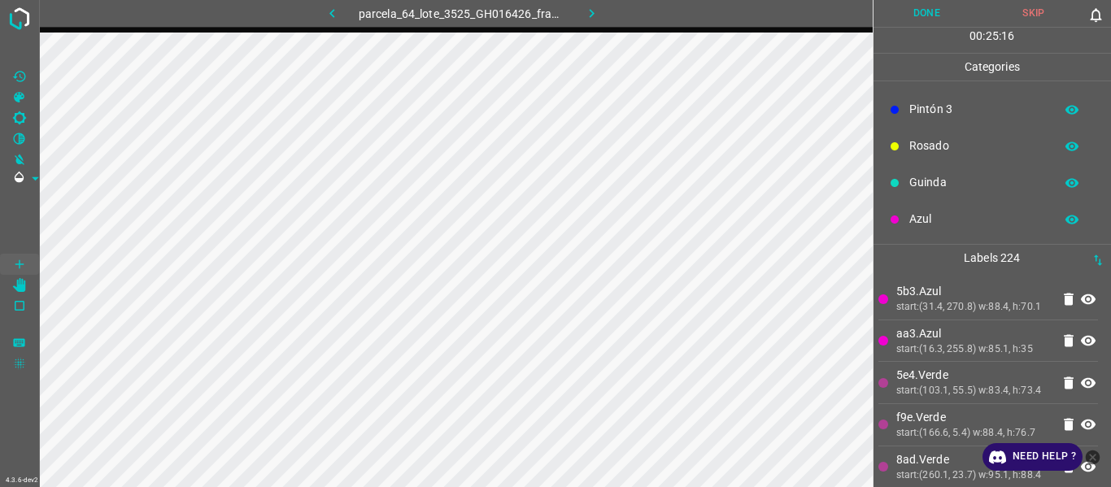
click at [922, 232] on div "Azul" at bounding box center [992, 219] width 238 height 37
drag, startPoint x: 968, startPoint y: 329, endPoint x: 945, endPoint y: 333, distance: 23.0
click at [968, 320] on li "5b3.Azul start:(31.4, 270.8) w:88.4, h:70.1" at bounding box center [988, 298] width 220 height 41
click at [942, 219] on p "Azul" at bounding box center [977, 219] width 137 height 17
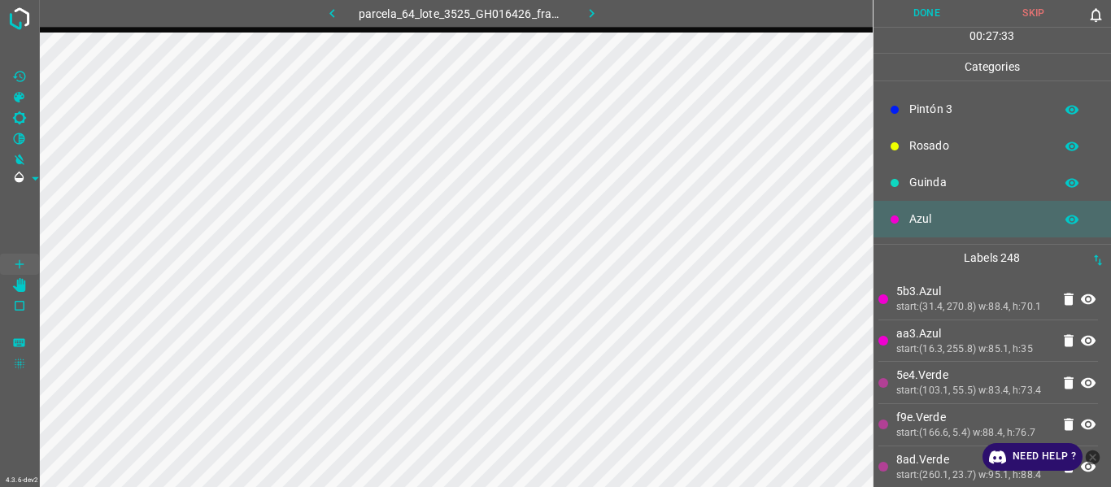
click at [953, 341] on p "aa3.Azul" at bounding box center [973, 333] width 155 height 17
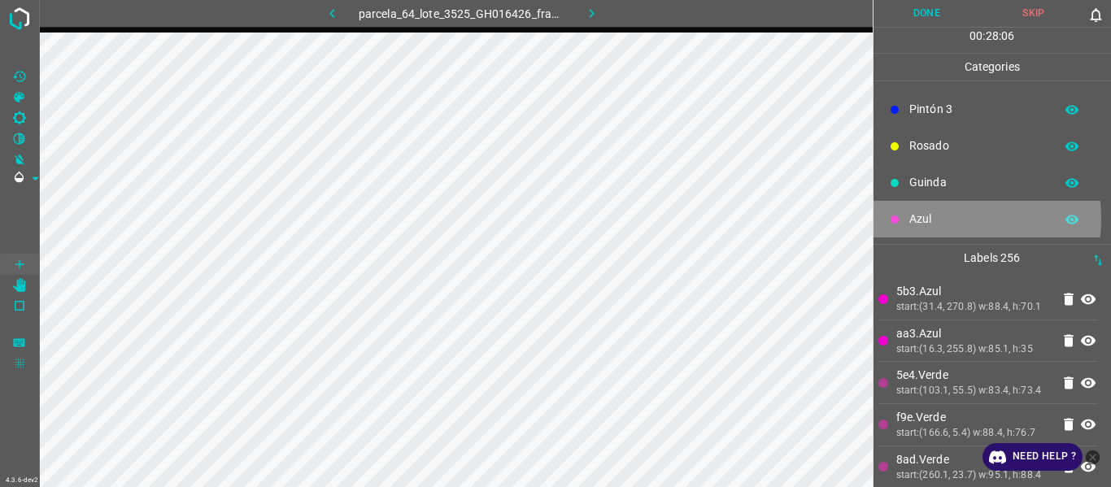
click at [920, 220] on p "Azul" at bounding box center [977, 219] width 137 height 17
click at [917, 215] on p "Azul" at bounding box center [977, 219] width 137 height 17
click at [919, 227] on p "Azul" at bounding box center [977, 219] width 137 height 17
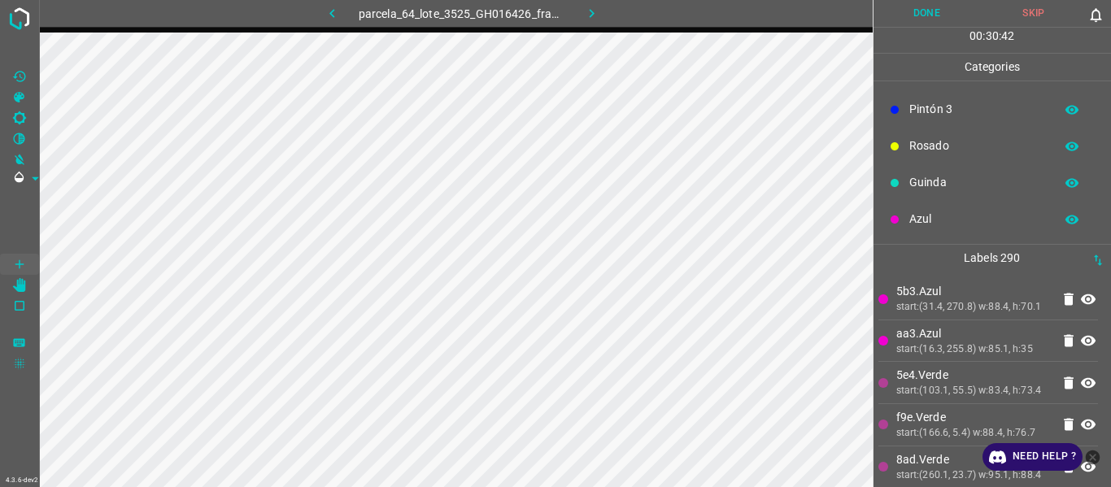
drag, startPoint x: 1010, startPoint y: 352, endPoint x: 914, endPoint y: 326, distance: 99.4
click at [1008, 342] on p "aa3.Azul" at bounding box center [973, 333] width 155 height 17
click at [971, 315] on div "start:(31.4, 270.8) w:88.4, h:70.1" at bounding box center [973, 307] width 155 height 15
click at [932, 315] on div "start:(31.4, 270.8) w:88.4, h:70.1" at bounding box center [973, 307] width 155 height 15
click at [929, 215] on p "Azul" at bounding box center [977, 219] width 137 height 17
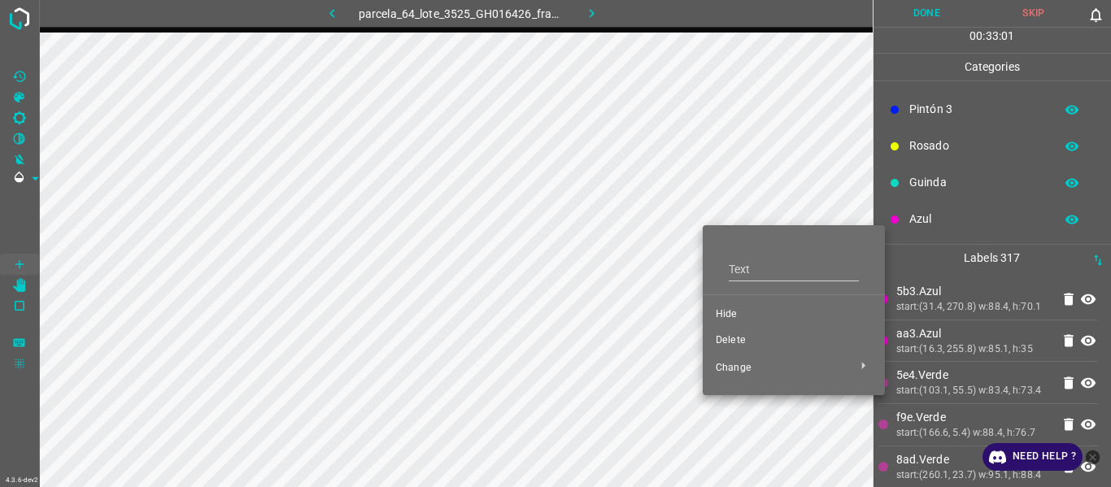
click at [727, 312] on span "Hide" at bounding box center [794, 314] width 156 height 15
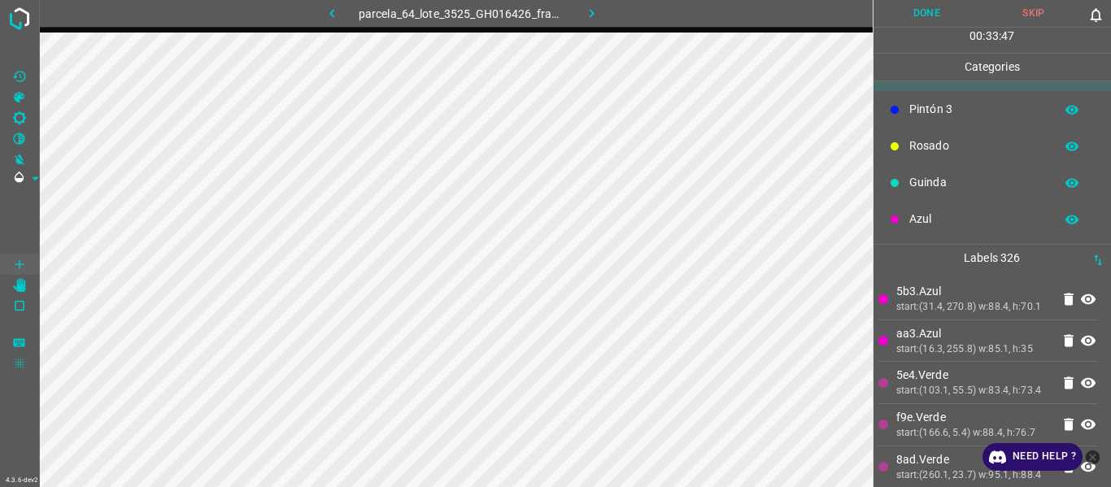
drag, startPoint x: 929, startPoint y: 211, endPoint x: 898, endPoint y: 222, distance: 32.9
click at [933, 212] on p "Azul" at bounding box center [977, 219] width 137 height 17
click at [946, 222] on p "Azul" at bounding box center [977, 219] width 137 height 17
click at [950, 194] on div "Guinda" at bounding box center [992, 182] width 238 height 37
click at [927, 223] on p "Azul" at bounding box center [977, 219] width 137 height 17
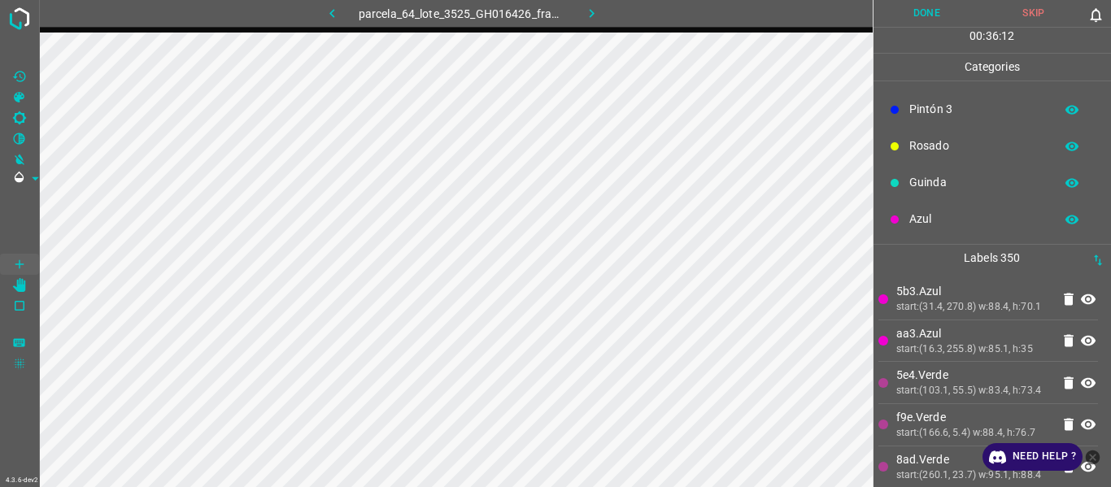
click at [935, 181] on p "Guinda" at bounding box center [977, 182] width 137 height 17
click at [937, 218] on p "Azul" at bounding box center [977, 219] width 137 height 17
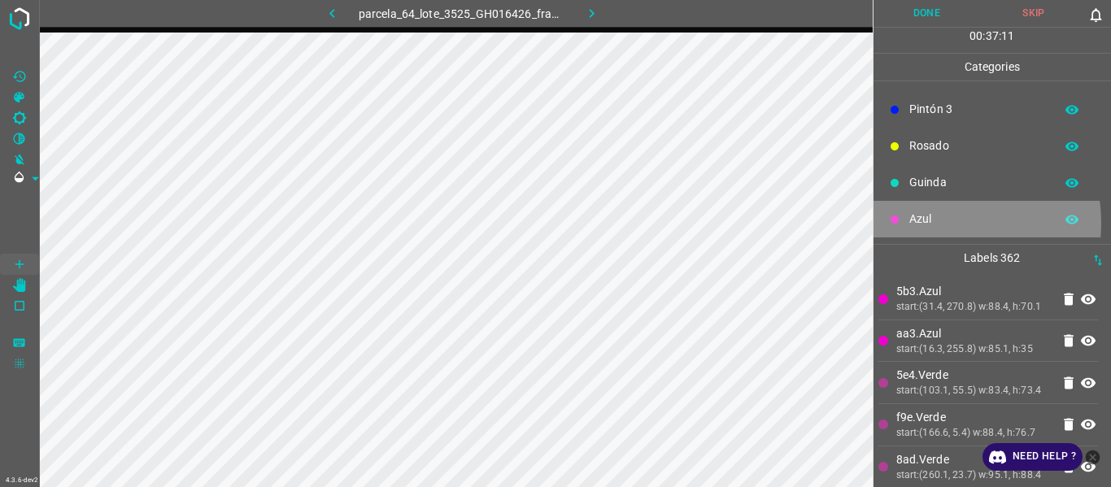
click at [925, 221] on p "Azul" at bounding box center [977, 219] width 137 height 17
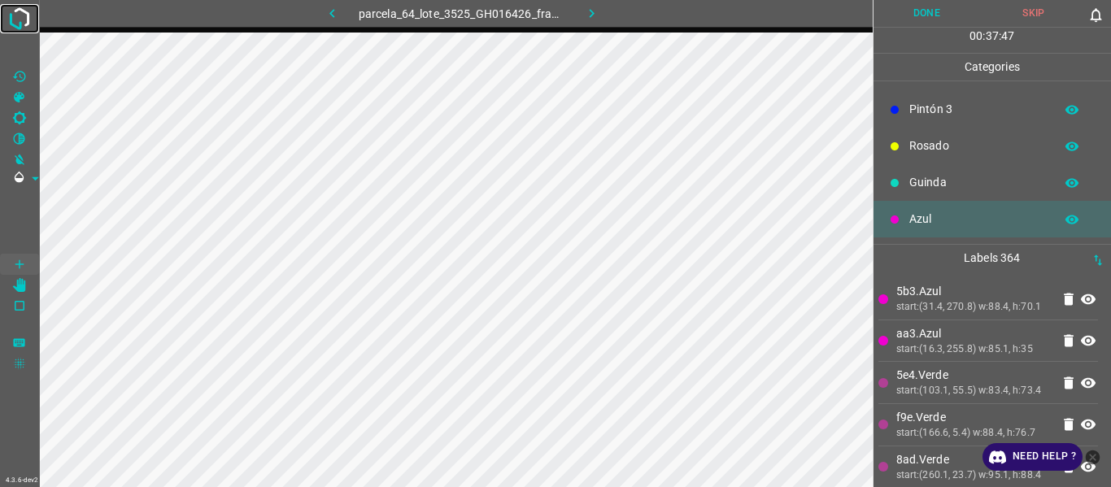
click at [23, 17] on img at bounding box center [19, 18] width 29 height 29
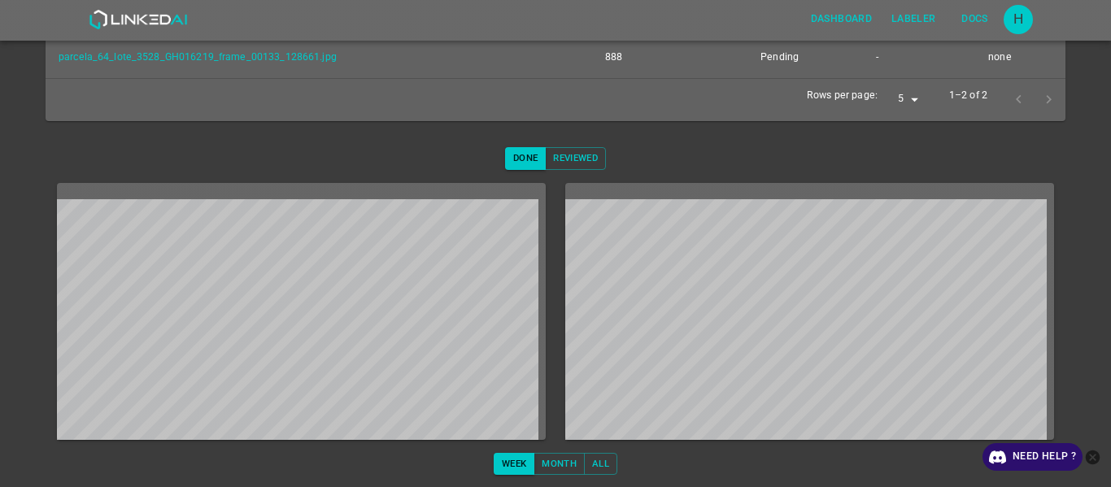
scroll to position [355, 0]
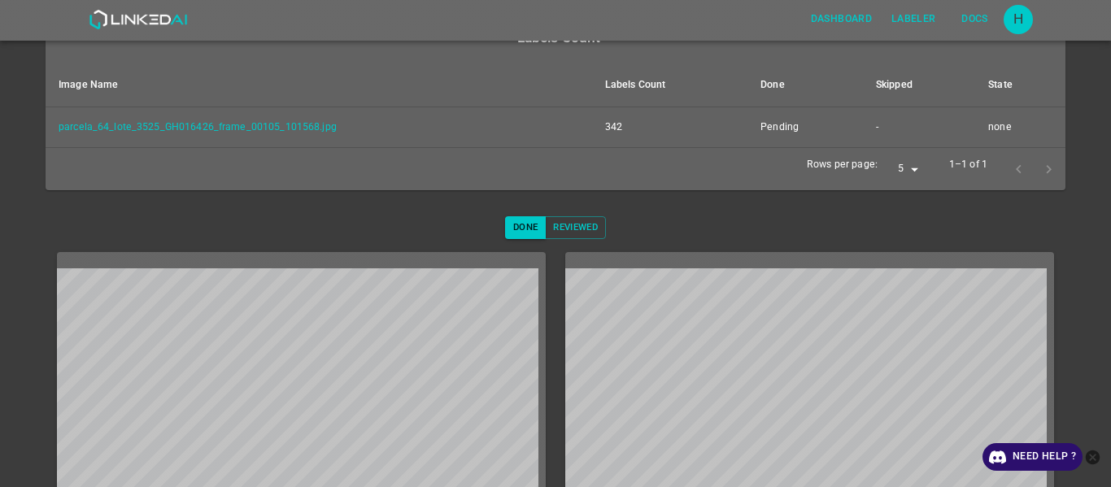
scroll to position [315, 0]
